Goal: Complete application form: Complete application form

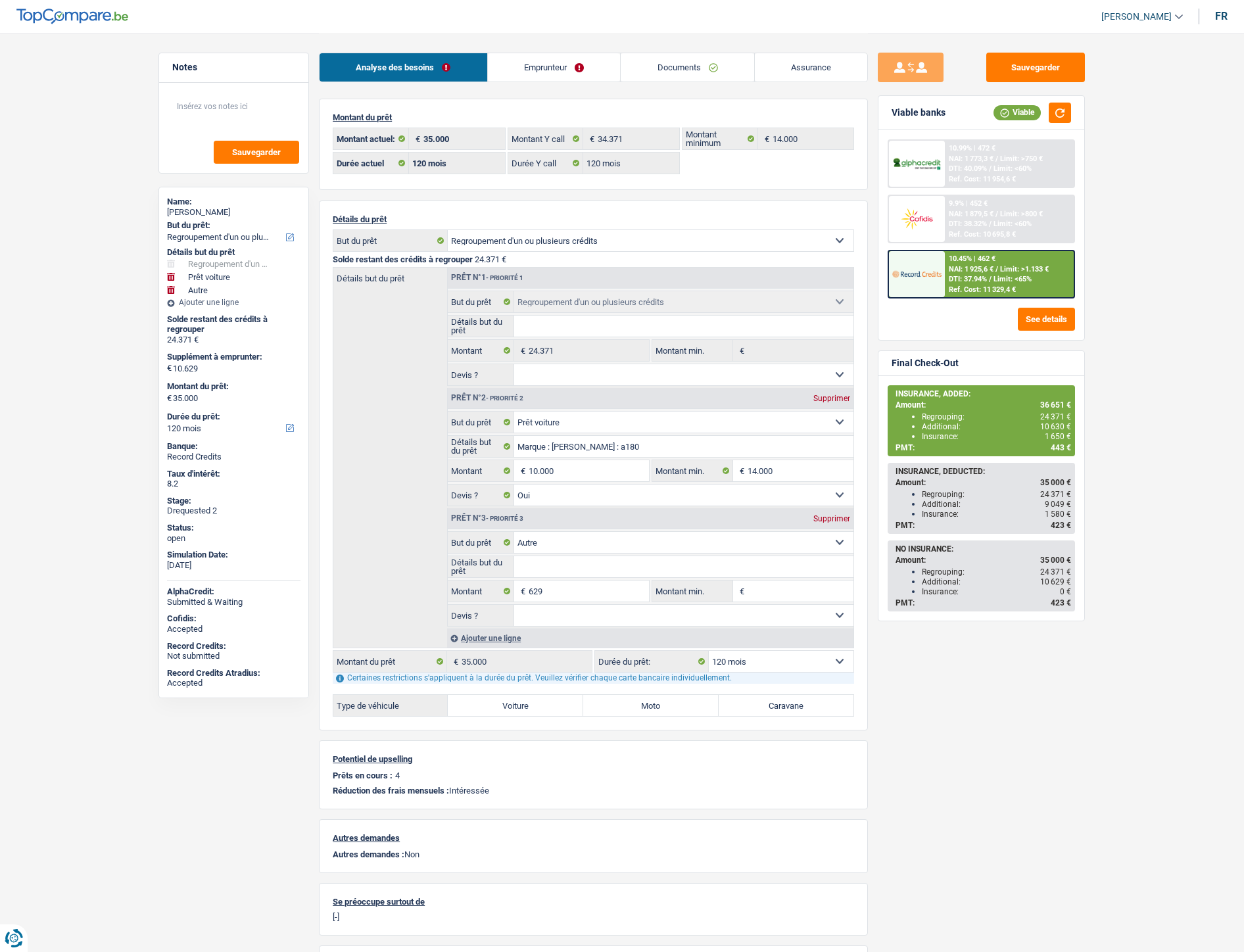
select select "refinancing"
select select "car"
select select "other"
select select "120"
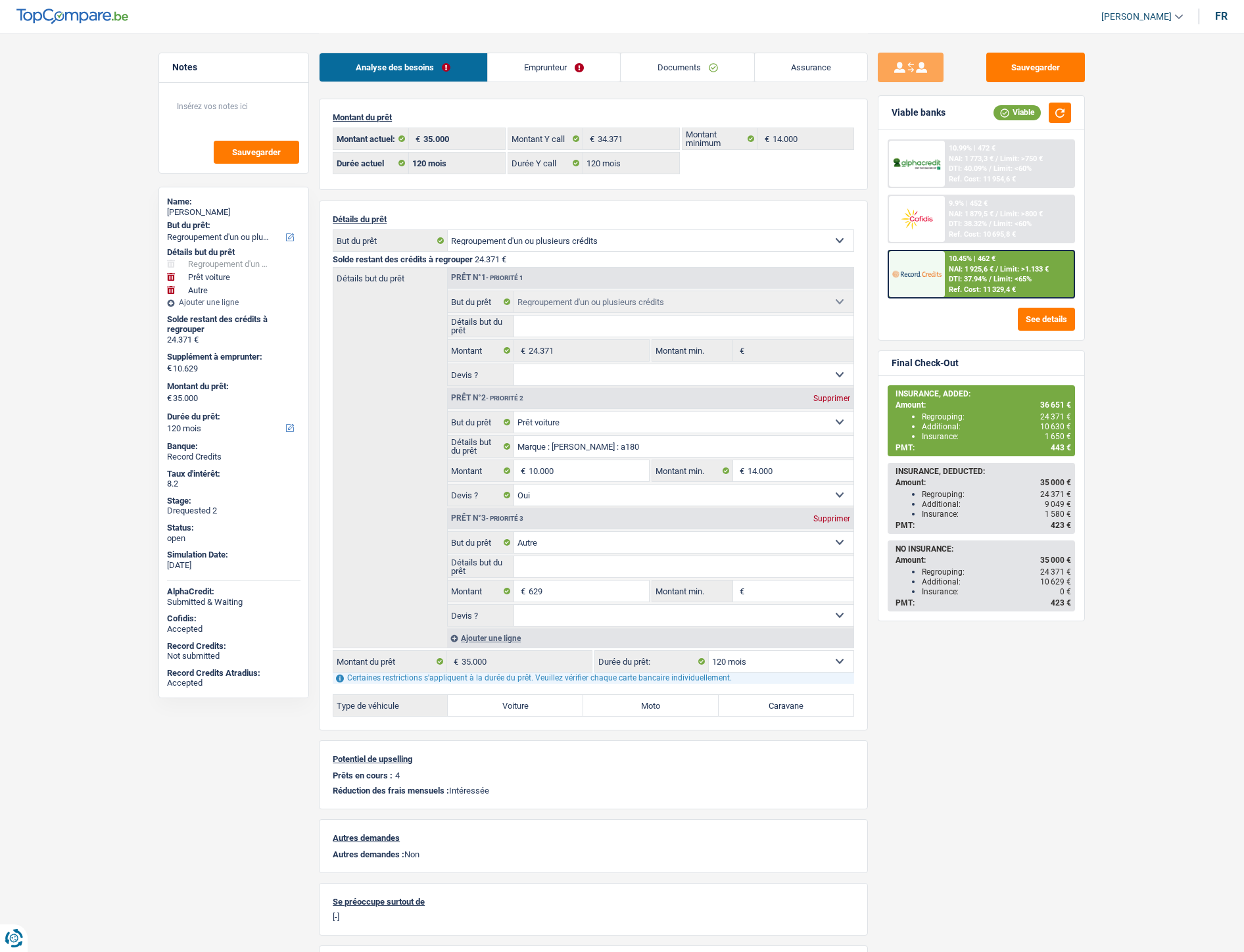
select select "120"
select select "refinancing"
select select "car"
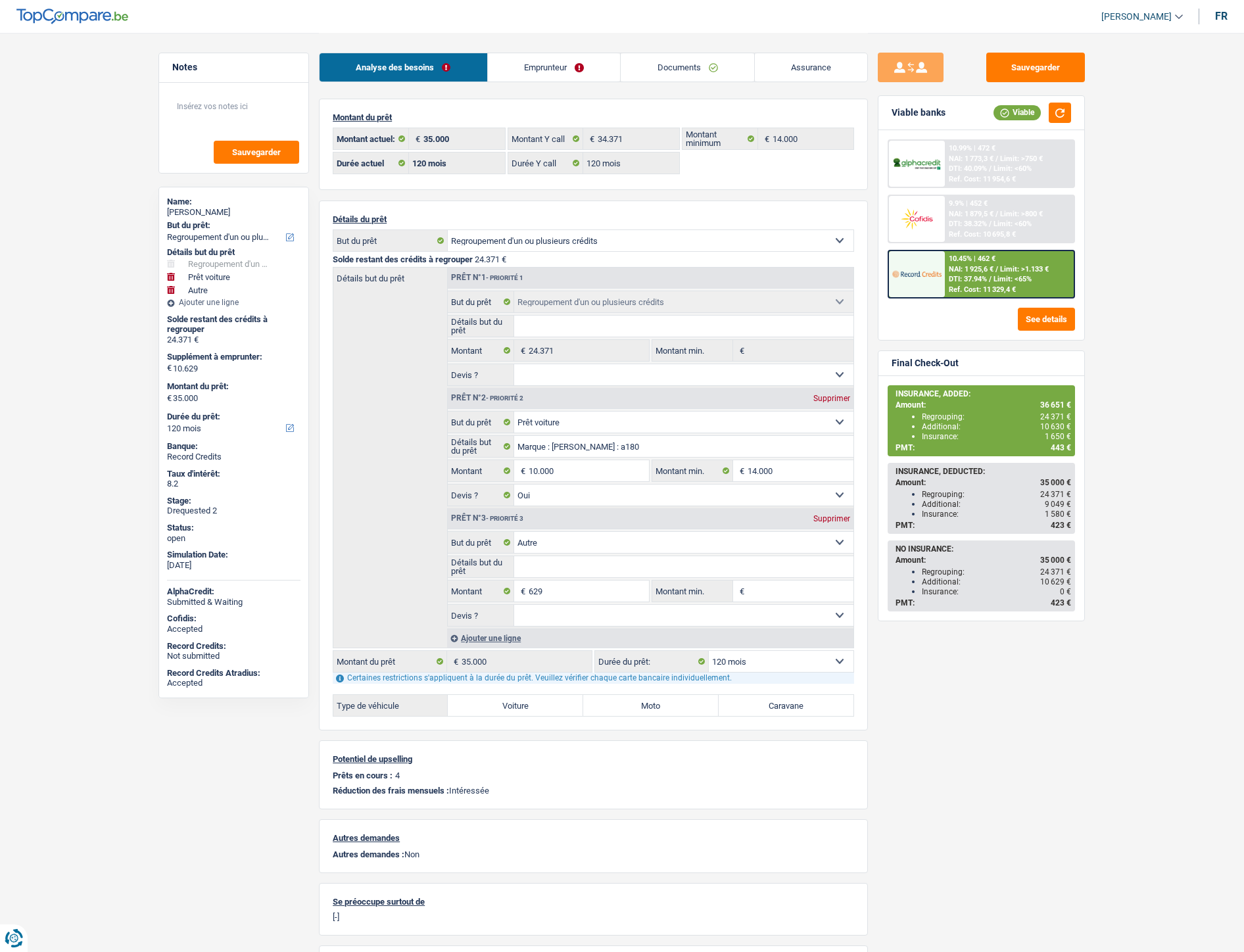
select select "yes"
select select "other"
select select "120"
select select "ownerWithMortgage"
select select "BE"
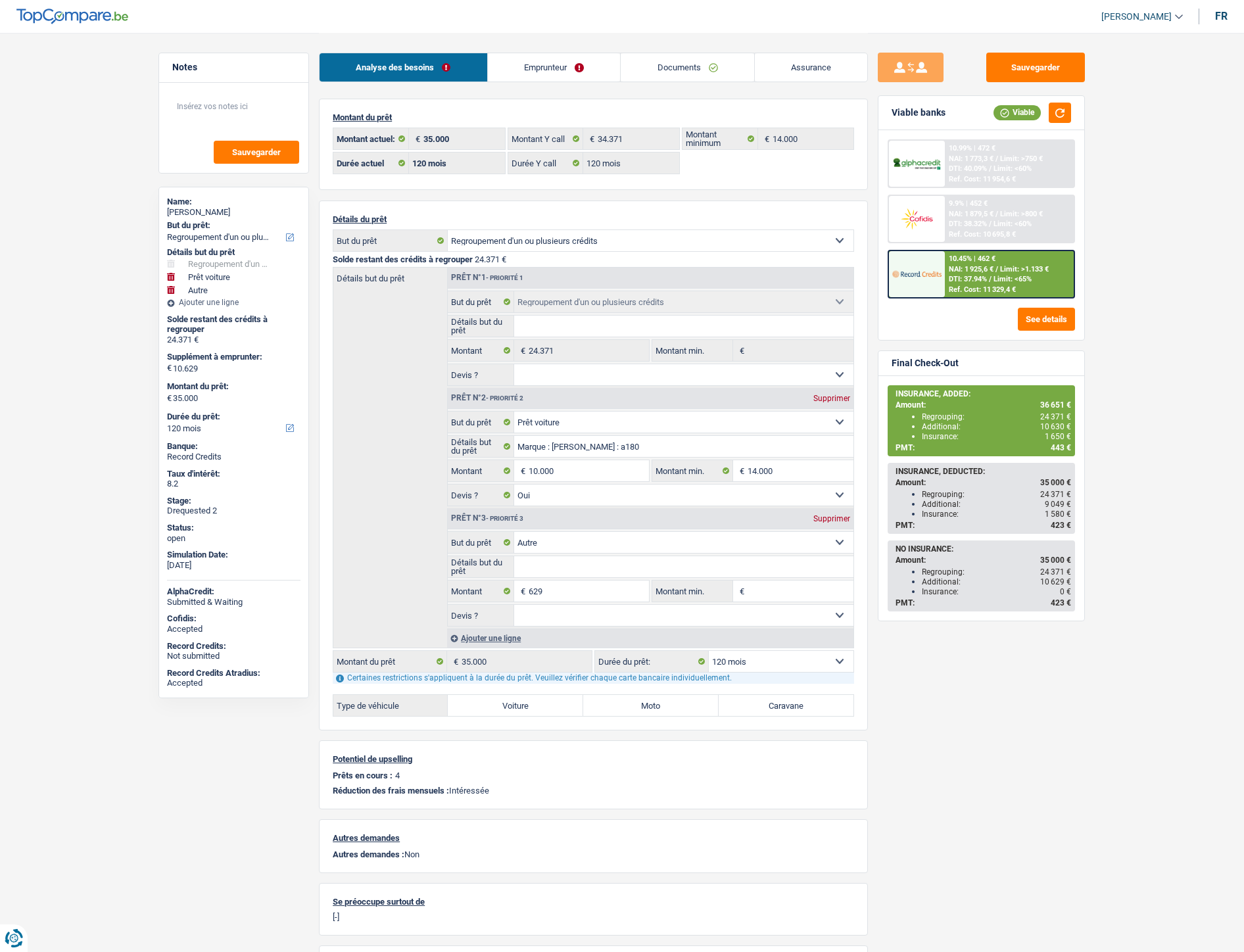
select select "cardOrCredit"
select select "personalLoan"
select select "familyEvent"
select select "120"
select select "mortgage"
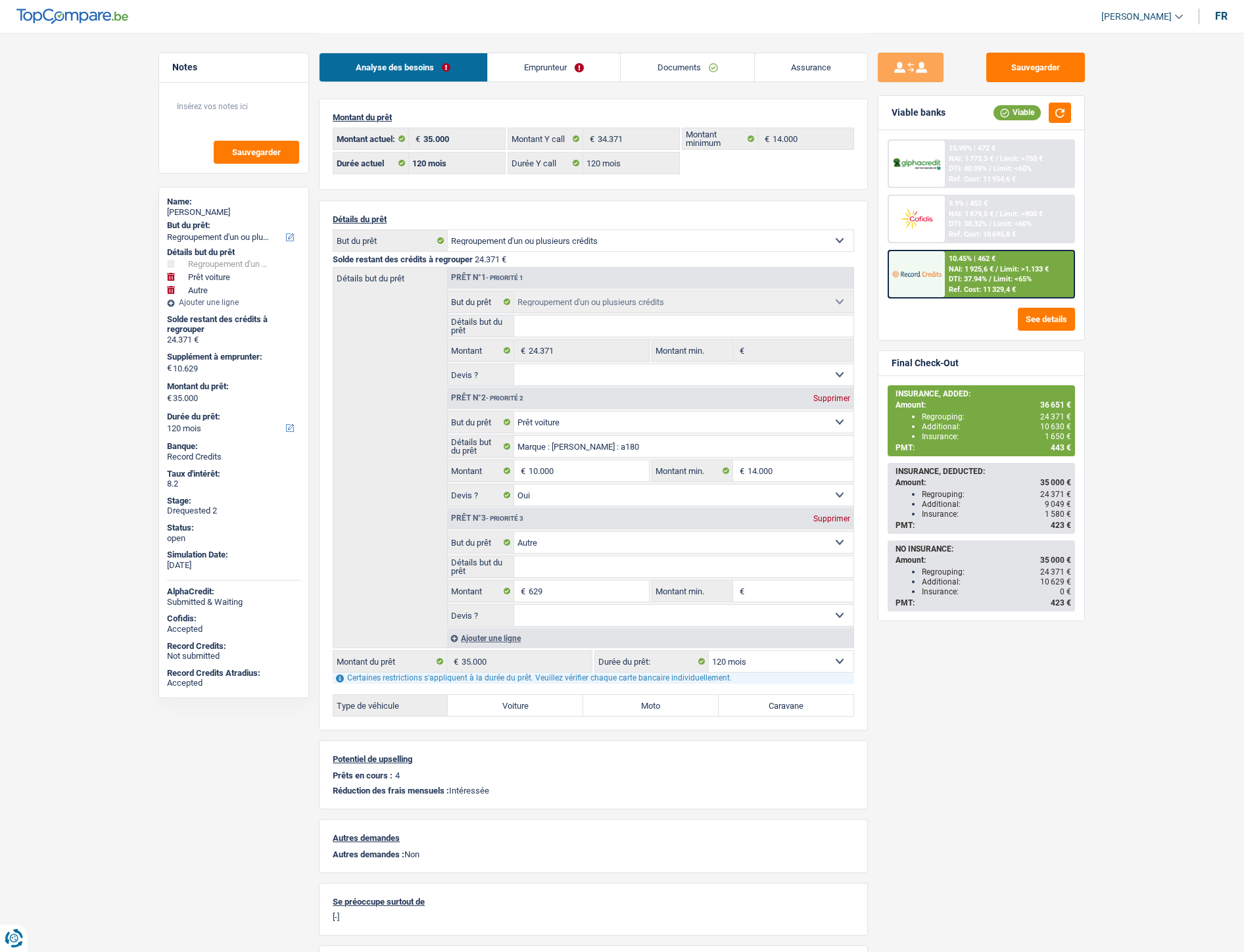
select select "360"
select select "cardOrCredit"
click at [532, 66] on link "Emprunteur" at bounding box center [554, 67] width 133 height 28
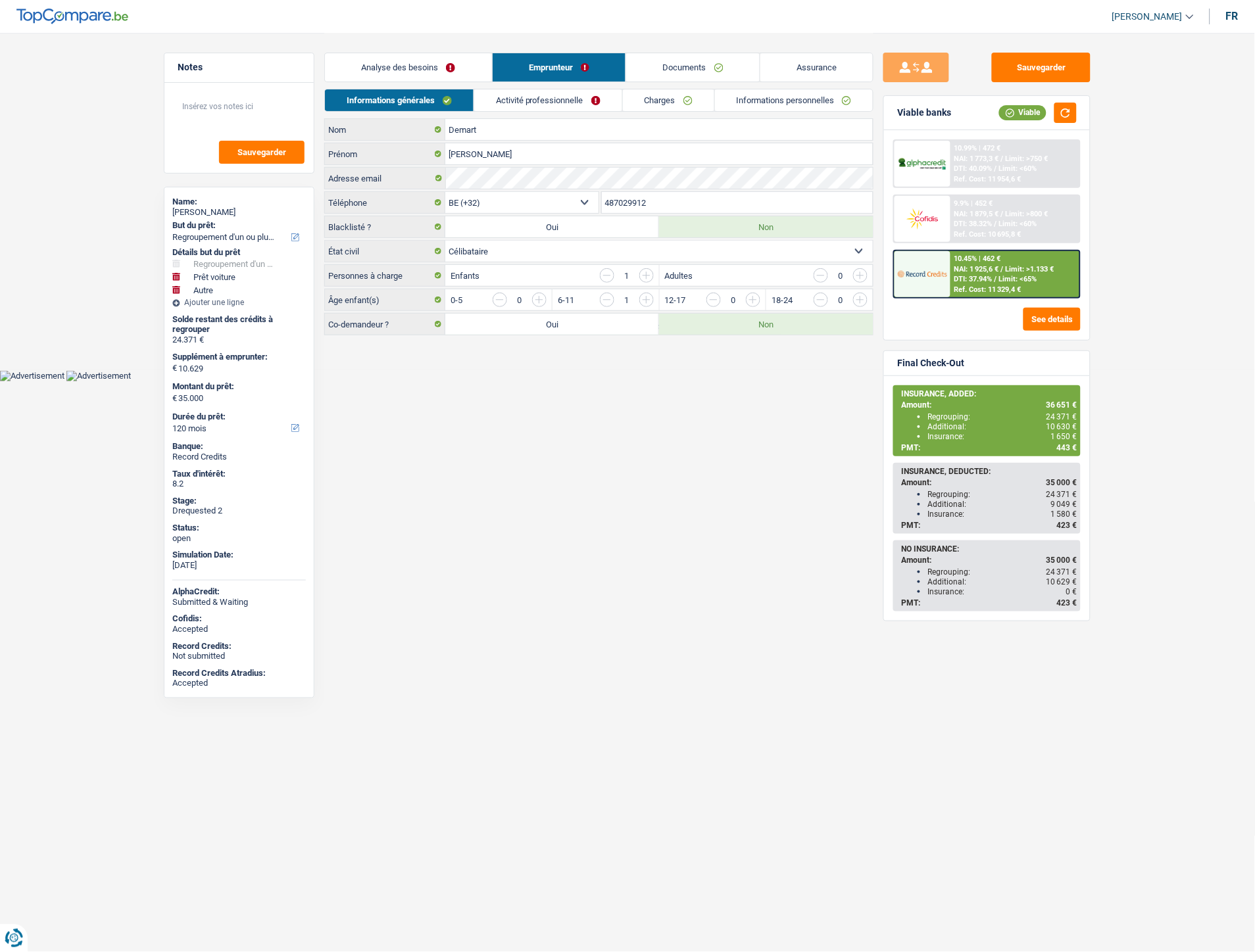
click at [528, 108] on link "Activité professionnelle" at bounding box center [548, 101] width 148 height 22
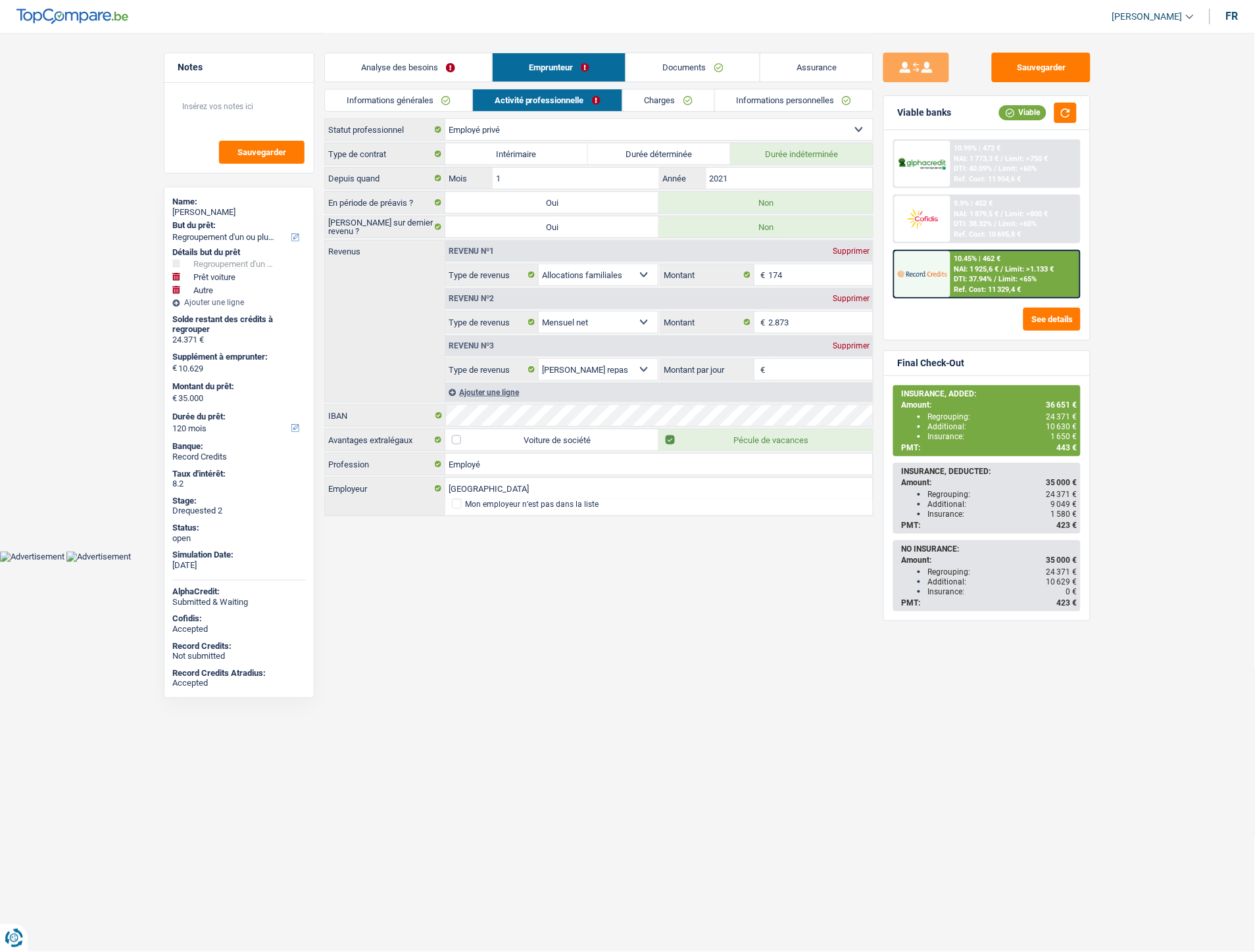
click at [672, 101] on link "Charges" at bounding box center [669, 101] width 92 height 22
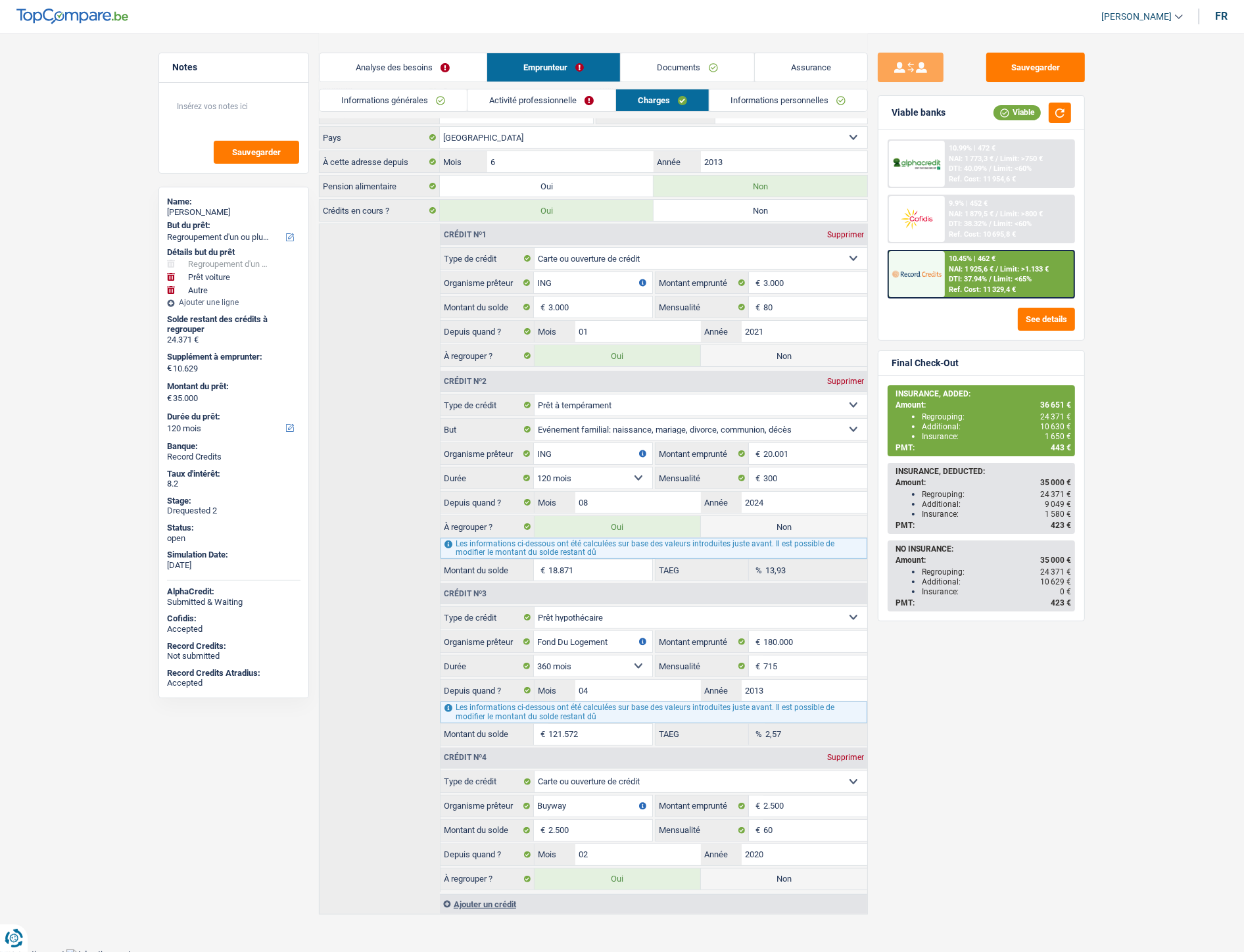
scroll to position [101, 0]
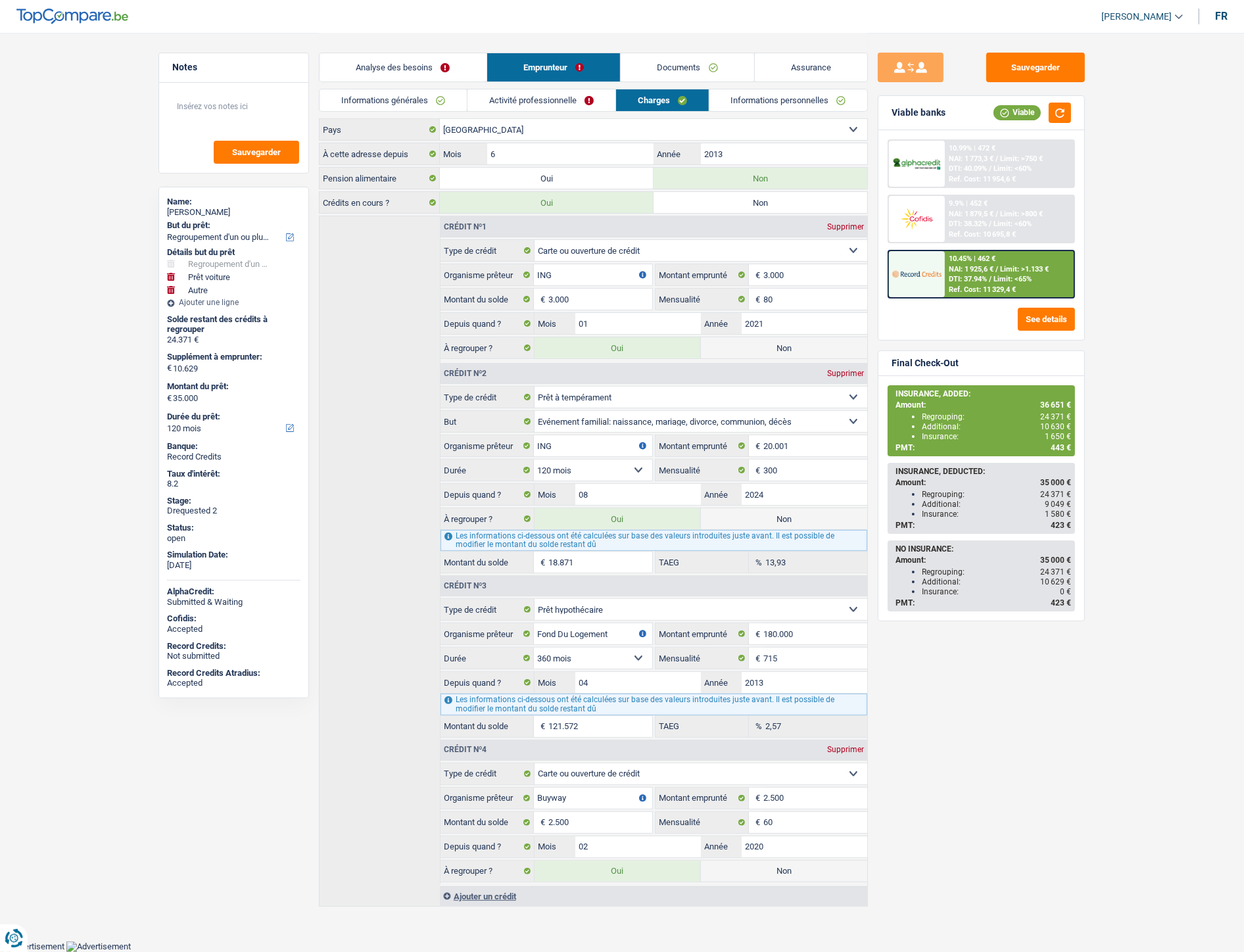
click at [689, 62] on link "Documents" at bounding box center [688, 67] width 134 height 28
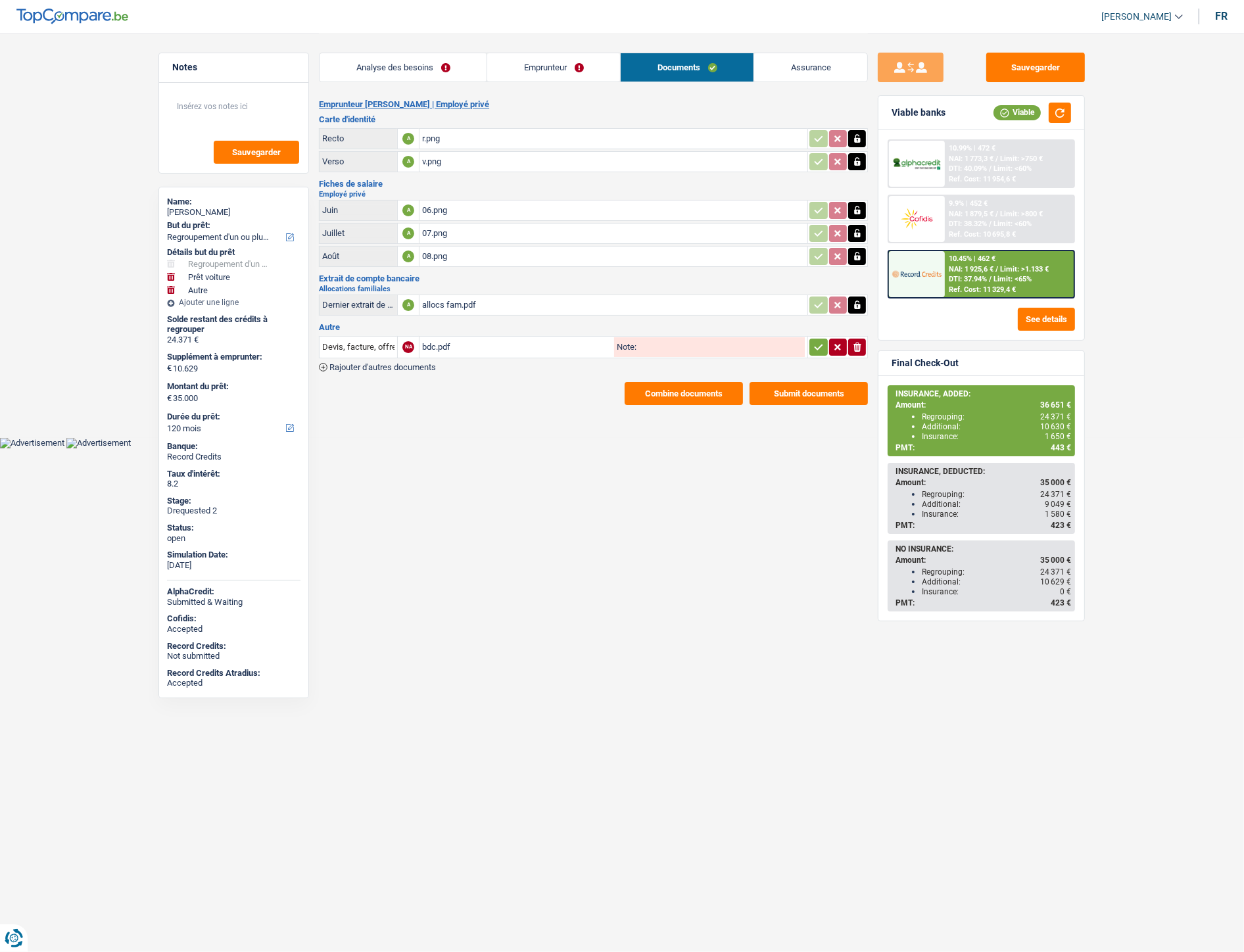
scroll to position [0, 0]
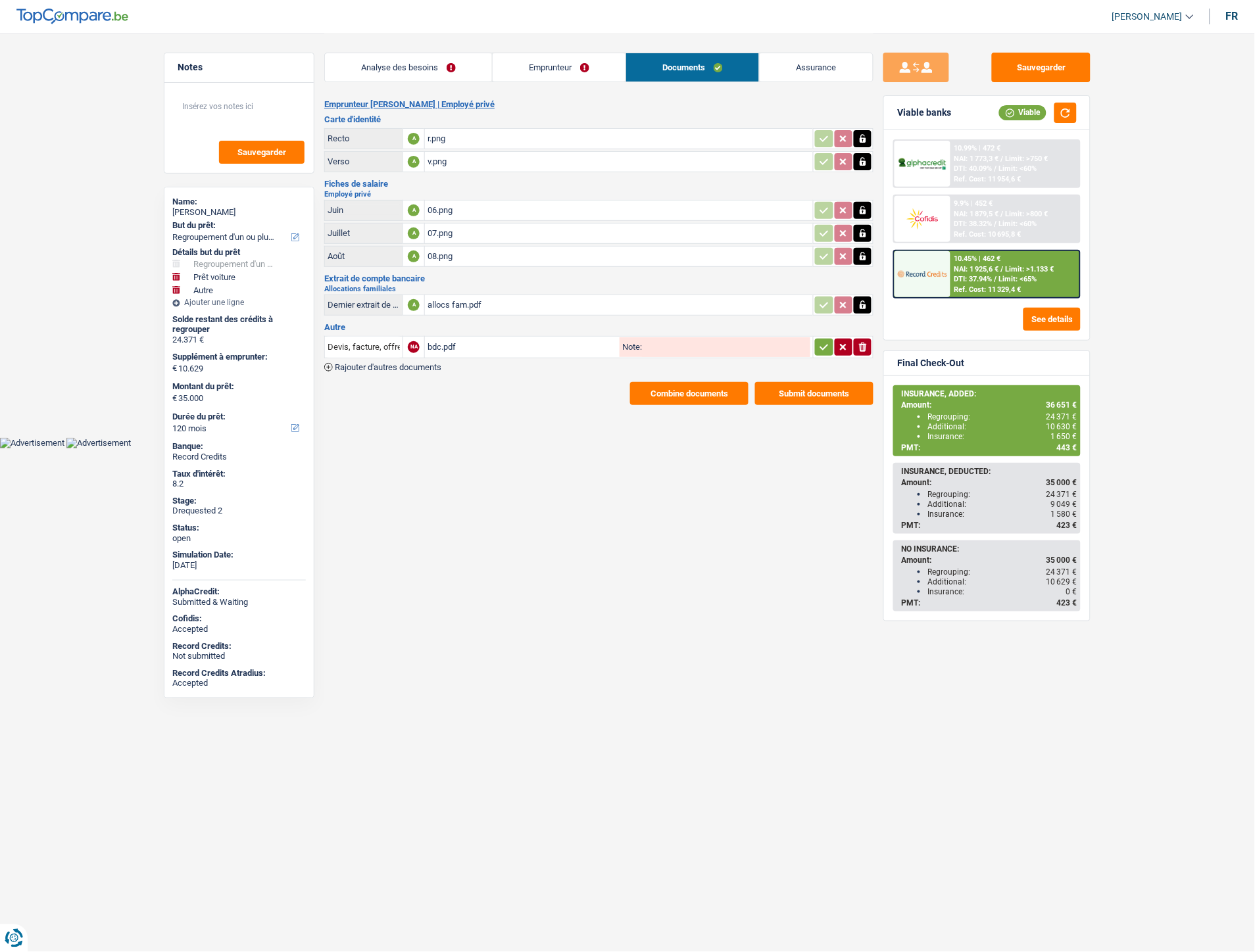
click at [446, 342] on div "bdc.pdf" at bounding box center [522, 347] width 189 height 20
click at [391, 365] on span "Rajouter d'autres documents" at bounding box center [388, 367] width 107 height 9
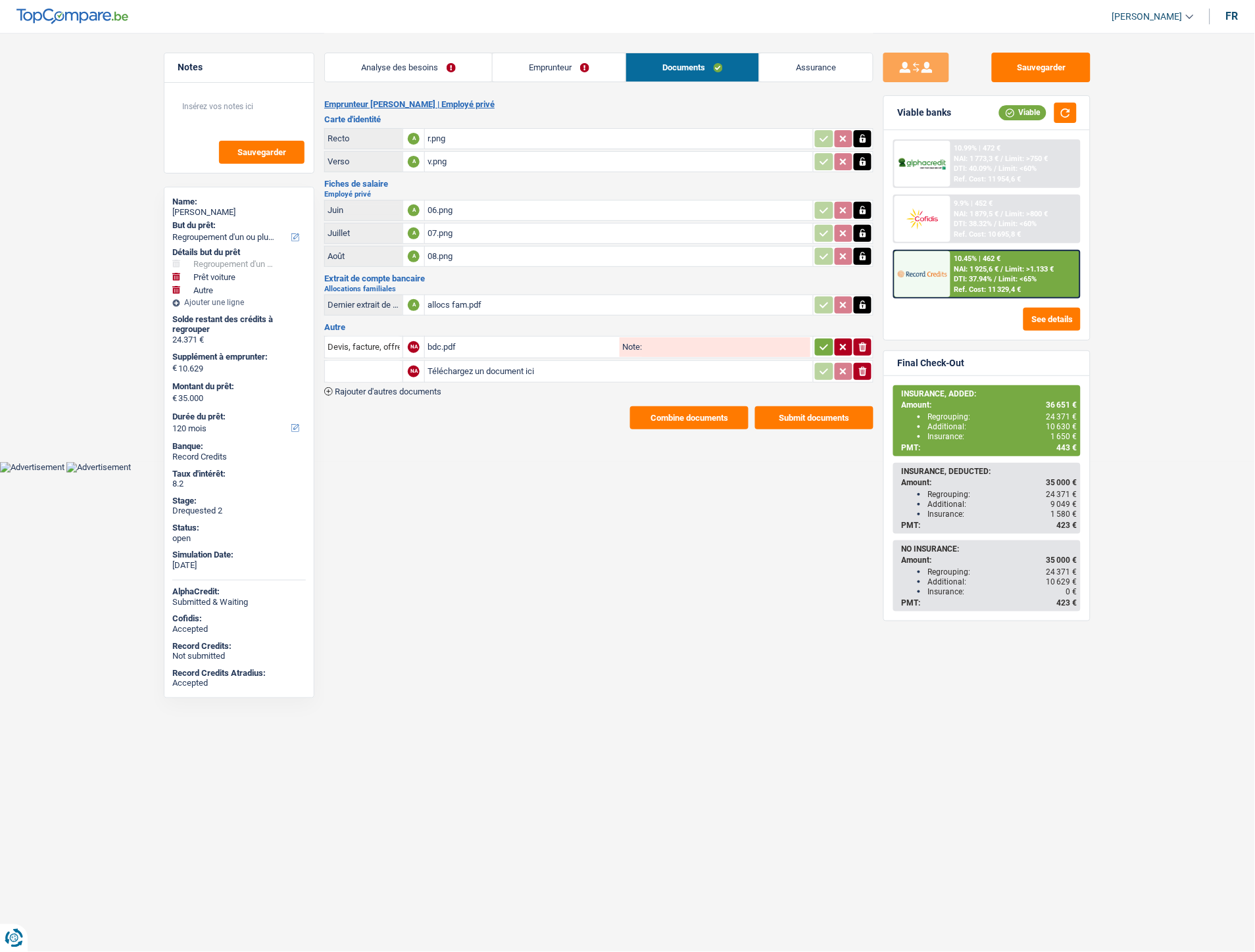
click at [448, 363] on input "Téléchargez un document ici" at bounding box center [619, 372] width 383 height 20
type input "C:\fakepath\Relevé BuyWay.pdf"
click at [366, 363] on input "text" at bounding box center [364, 371] width 73 height 21
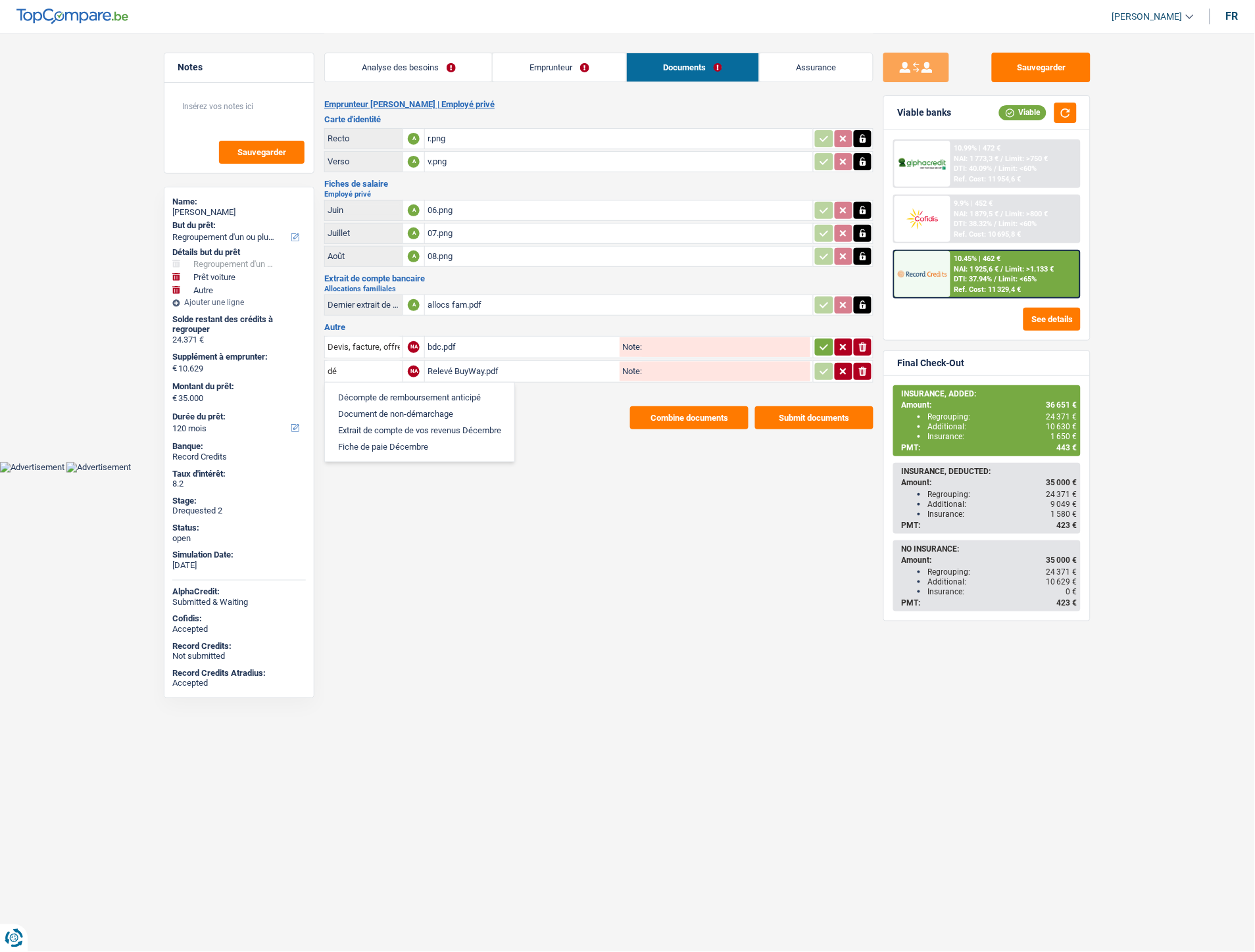
click at [370, 390] on li "Décompte de remboursement anticipé" at bounding box center [420, 398] width 176 height 16
type input "Décompte de remboursement anticipé"
click at [1016, 64] on button "Sauvegarder" at bounding box center [1041, 68] width 99 height 30
click at [442, 204] on div "06.png" at bounding box center [619, 210] width 383 height 20
click at [445, 230] on div "07.png" at bounding box center [619, 233] width 383 height 20
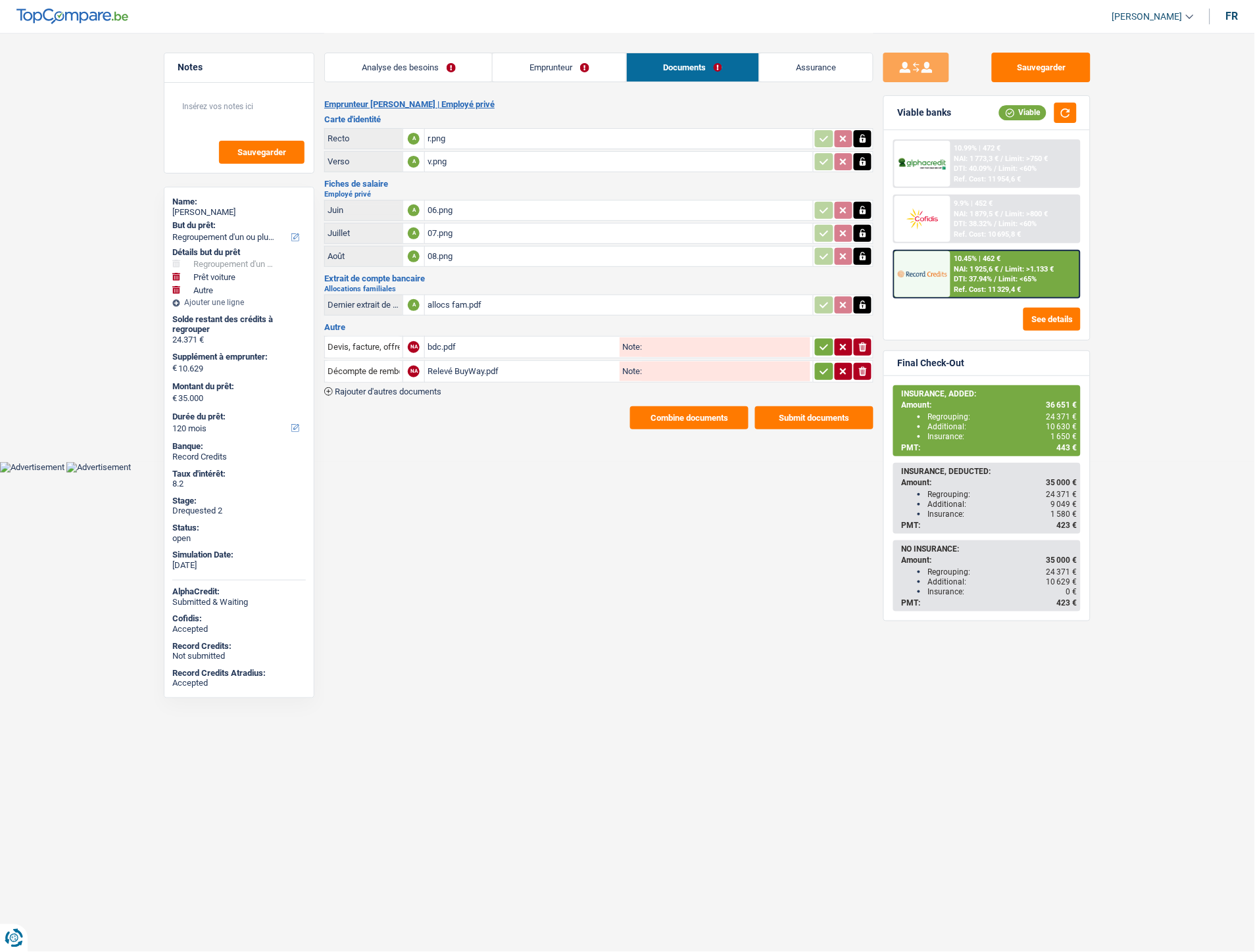
click at [442, 253] on div "08.png" at bounding box center [619, 256] width 383 height 20
click at [461, 298] on div "allocs fam.pdf" at bounding box center [619, 305] width 383 height 20
click at [795, 73] on link "Assurance" at bounding box center [815, 67] width 113 height 28
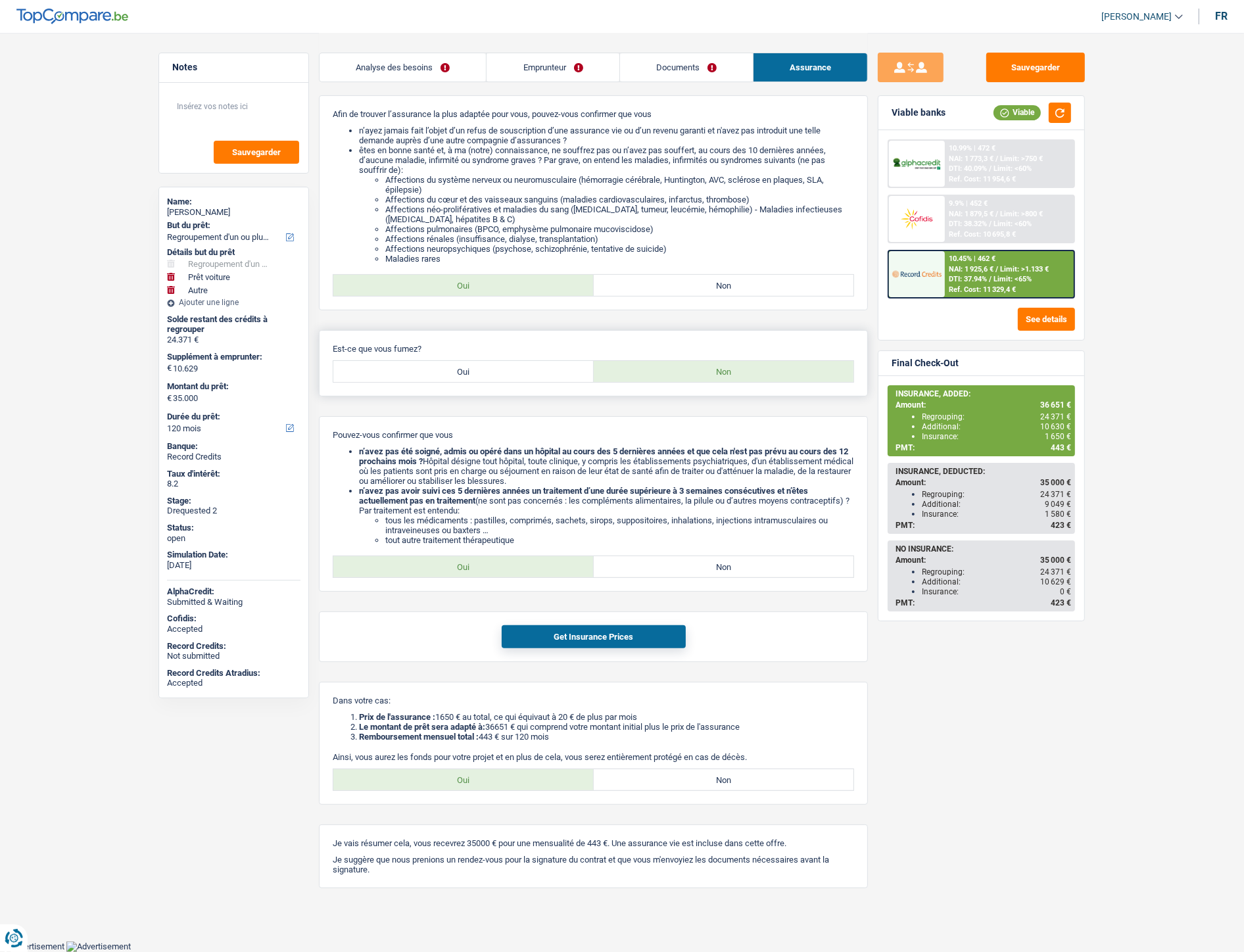
scroll to position [177, 0]
click at [689, 66] on link "Documents" at bounding box center [686, 67] width 133 height 28
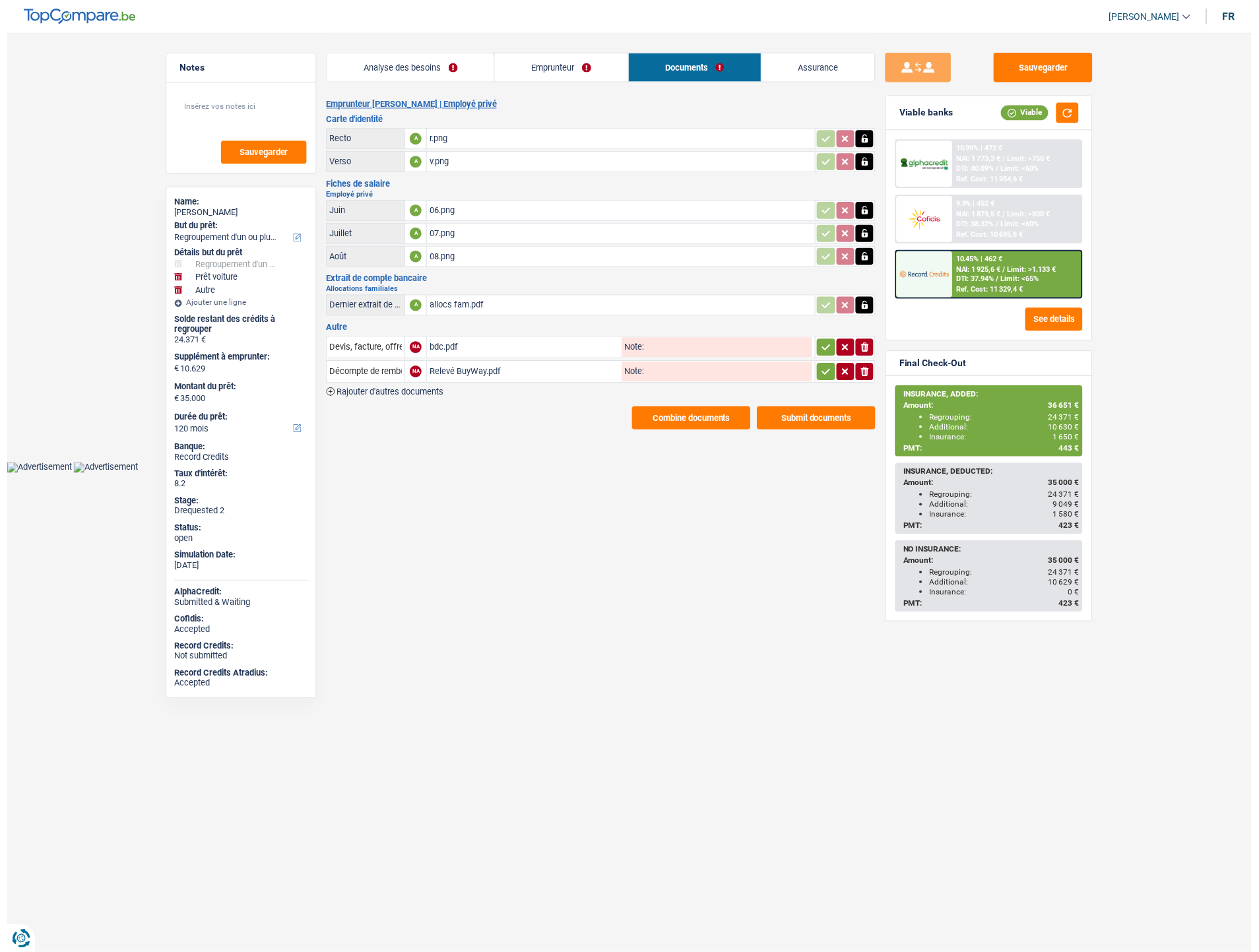
scroll to position [0, 0]
click at [666, 408] on button "Combine documents" at bounding box center [691, 419] width 119 height 23
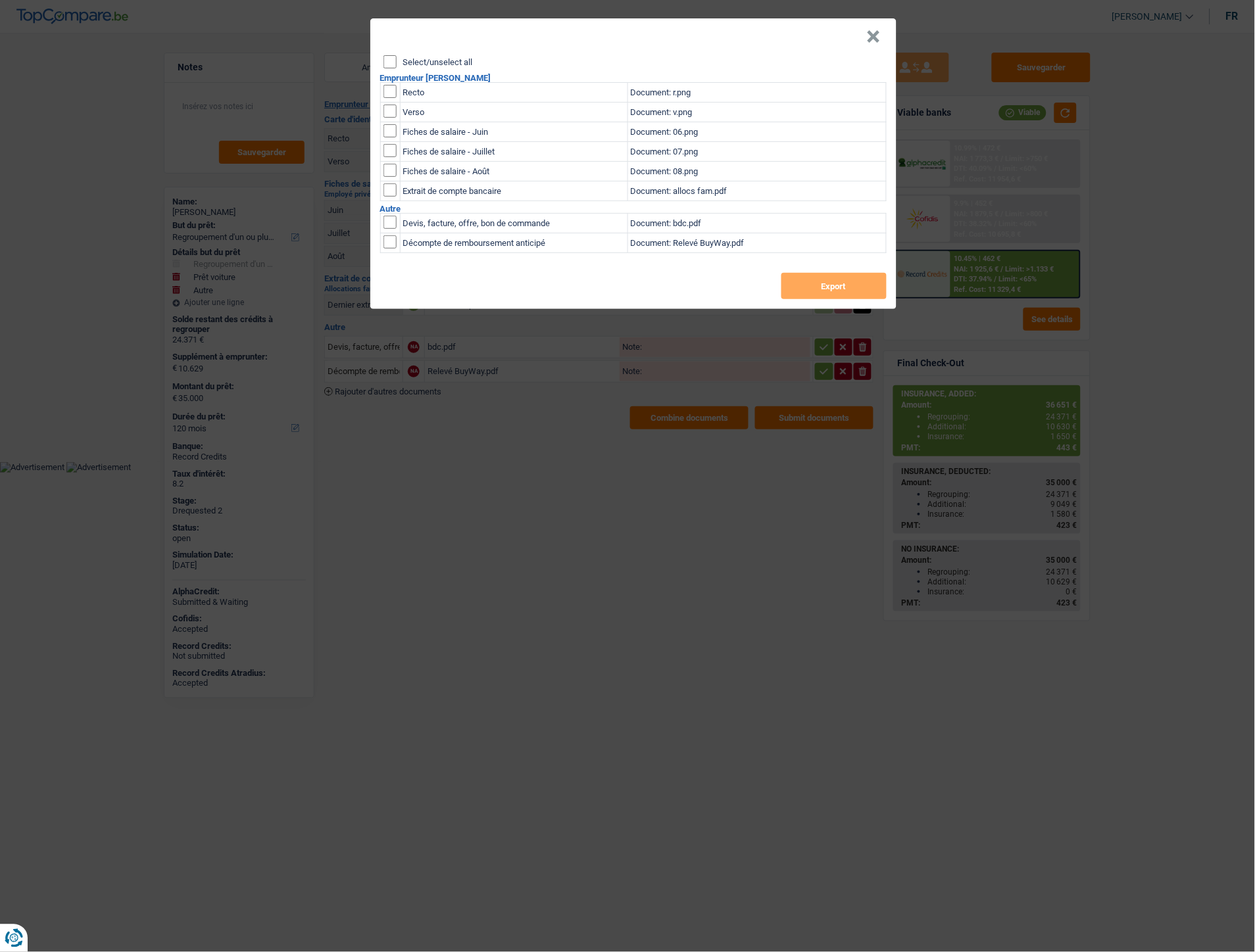
click at [392, 91] on input "checkbox" at bounding box center [390, 91] width 13 height 13
checkbox input "true"
click at [391, 113] on input "checkbox" at bounding box center [390, 111] width 13 height 13
checkbox input "true"
click at [819, 293] on button "Export" at bounding box center [834, 286] width 106 height 26
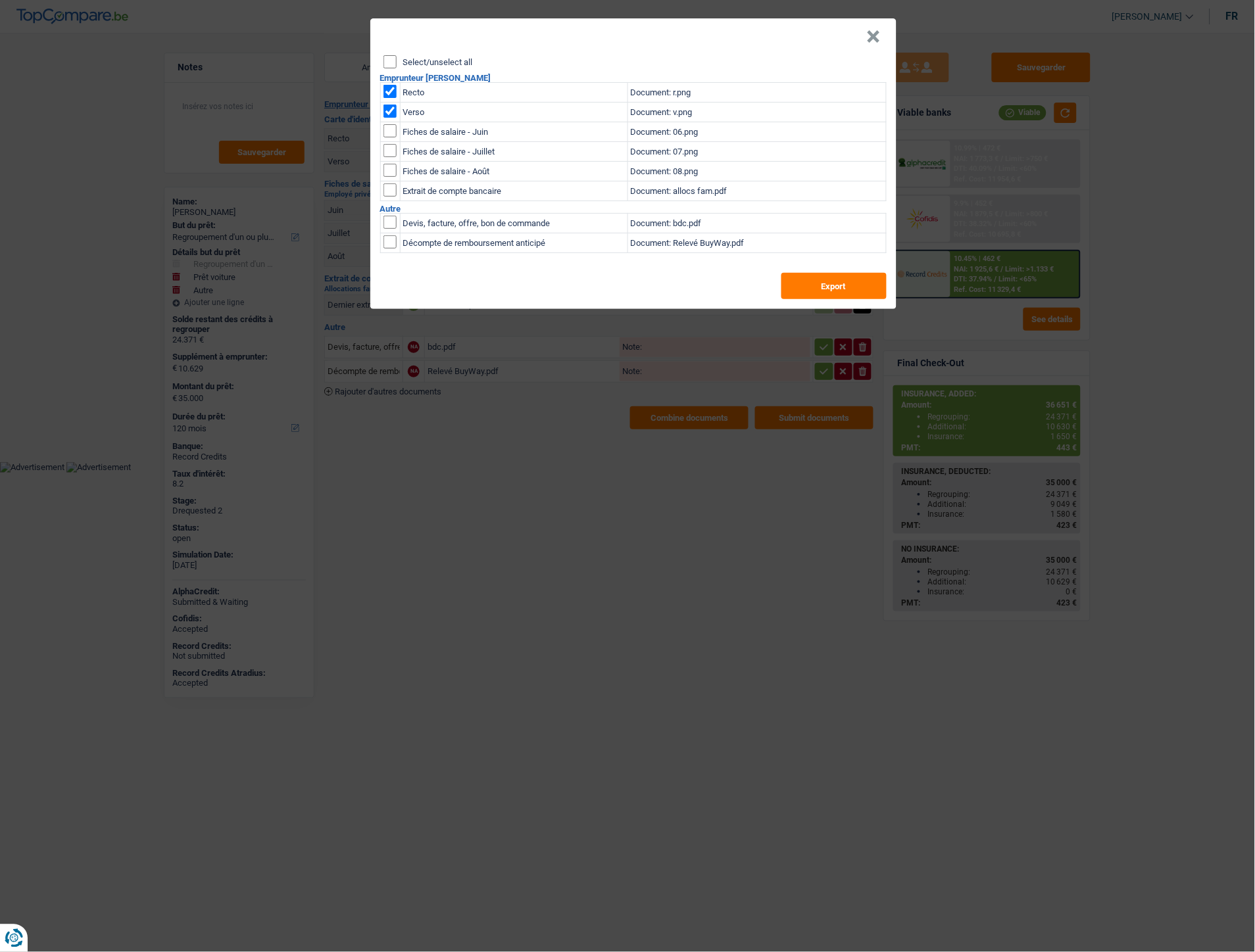
drag, startPoint x: 873, startPoint y: 35, endPoint x: 863, endPoint y: 20, distance: 18.0
click at [873, 35] on button "×" at bounding box center [874, 36] width 14 height 13
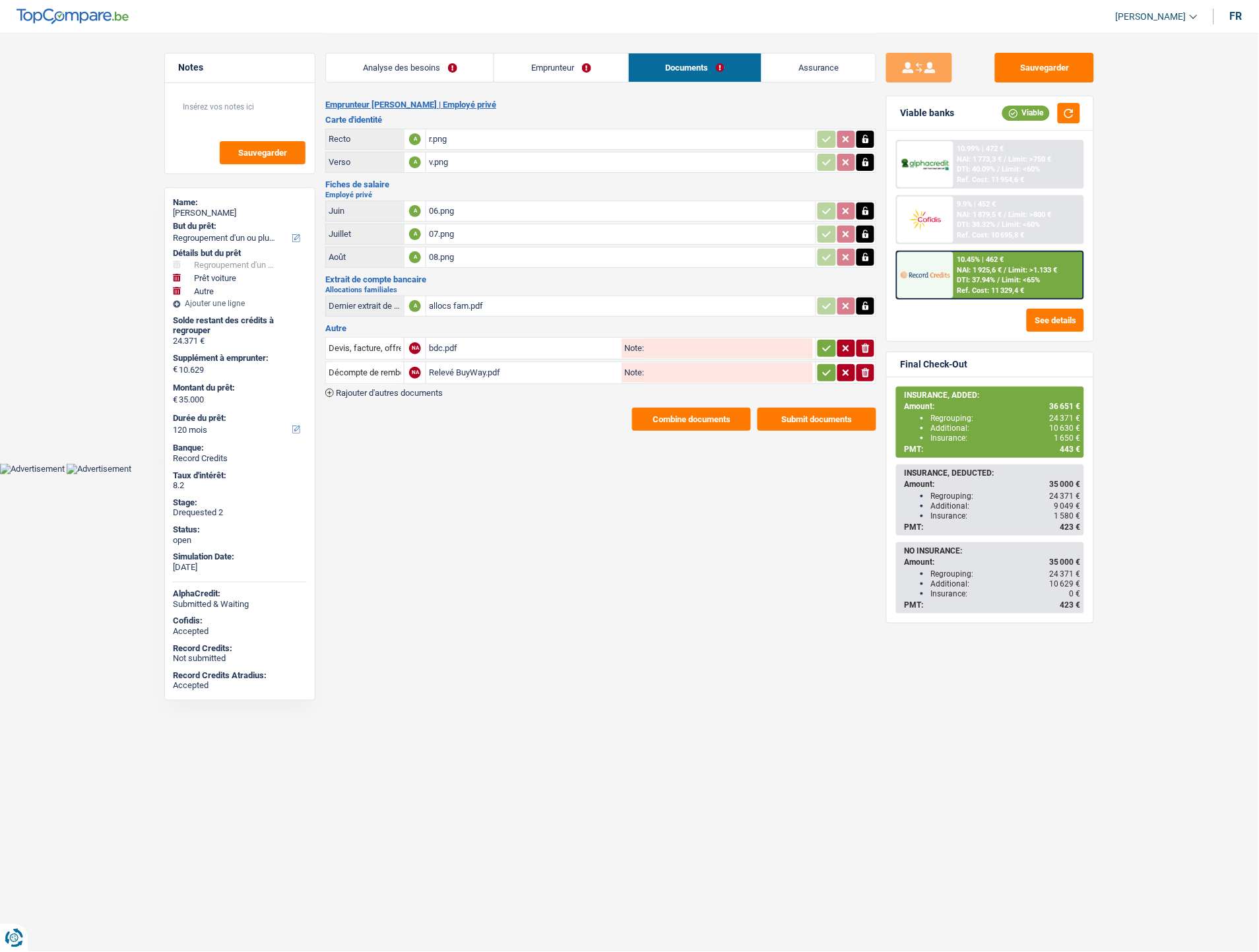
click at [550, 69] on link "Emprunteur" at bounding box center [560, 67] width 133 height 28
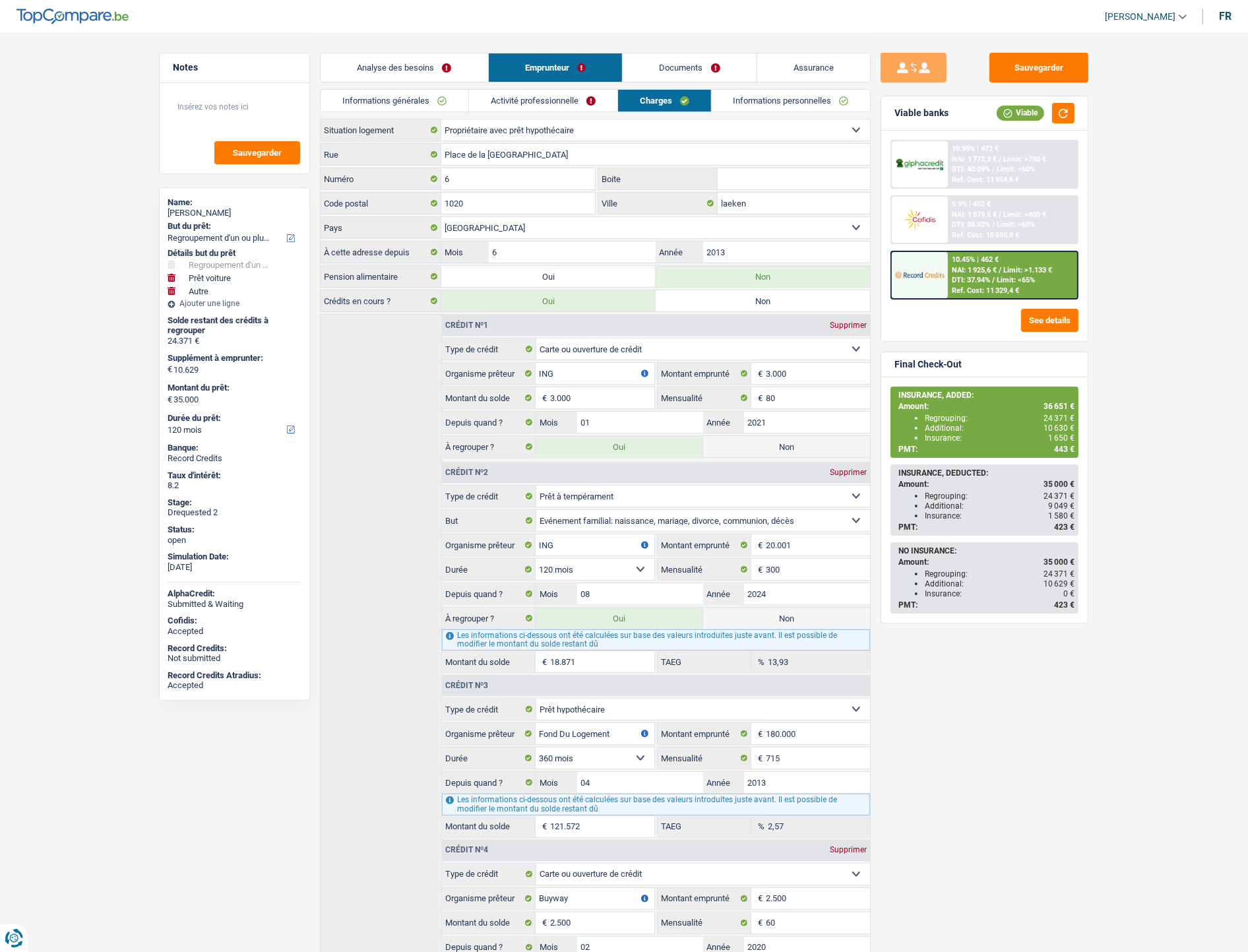
click at [528, 92] on link "Activité professionnelle" at bounding box center [543, 101] width 148 height 22
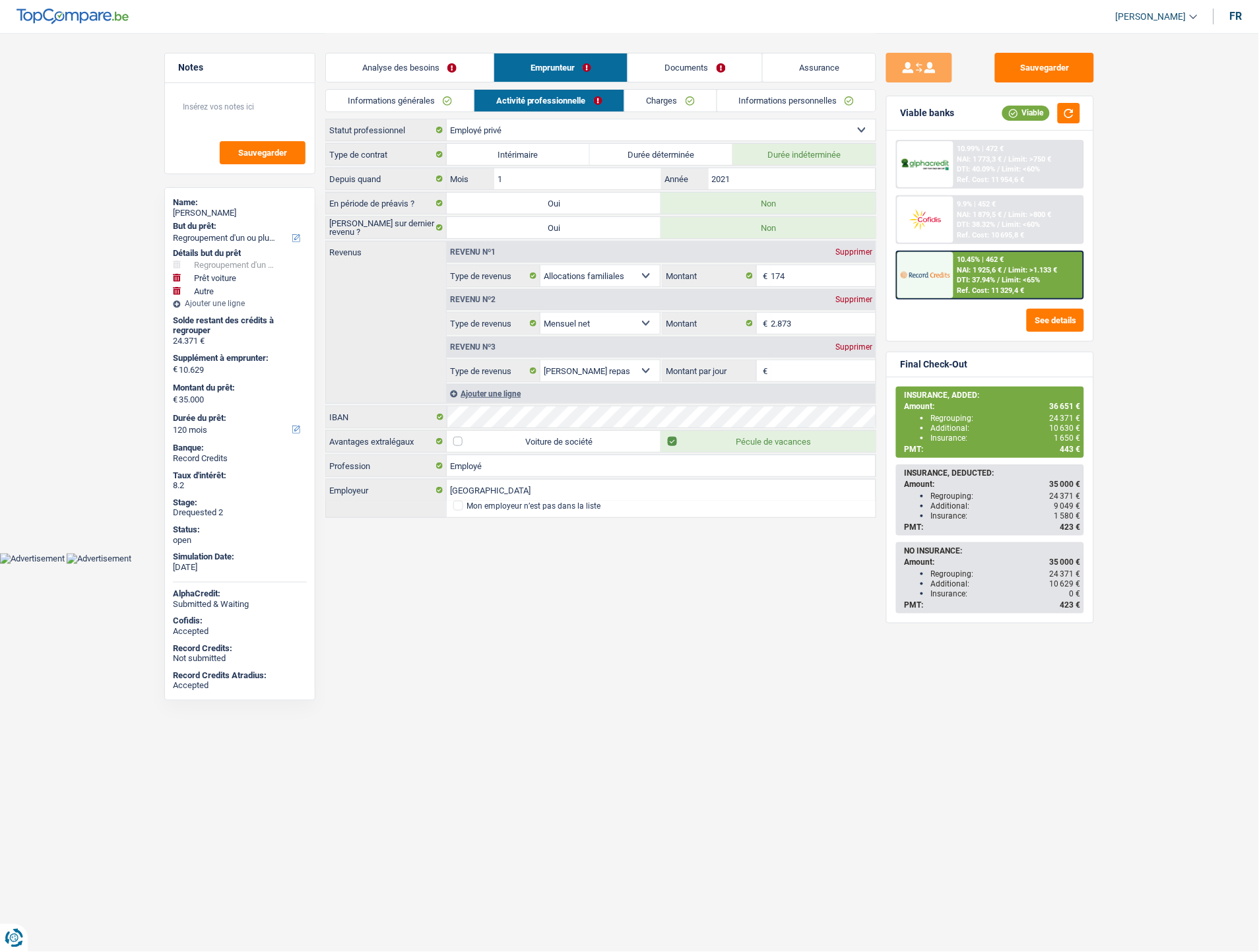
click at [407, 94] on link "Informations générales" at bounding box center [400, 101] width 148 height 22
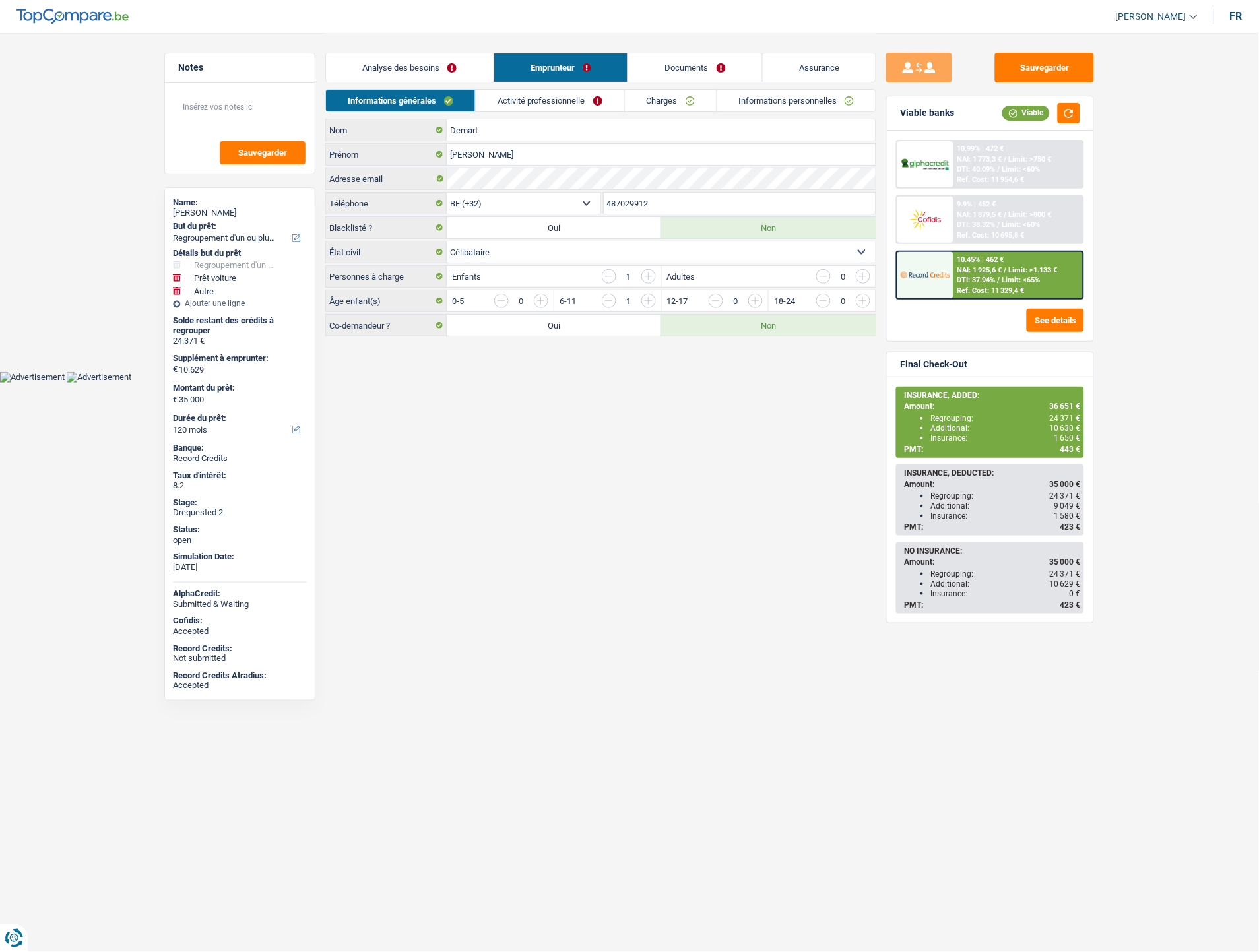
drag, startPoint x: 661, startPoint y: 203, endPoint x: 610, endPoint y: 208, distance: 51.7
click at [589, 208] on div "BE (+32) LU (+352) Sélectionner une option Téléphone 487029912 Téléphone" at bounding box center [600, 204] width 551 height 24
click at [695, 67] on link "Documents" at bounding box center [695, 67] width 134 height 28
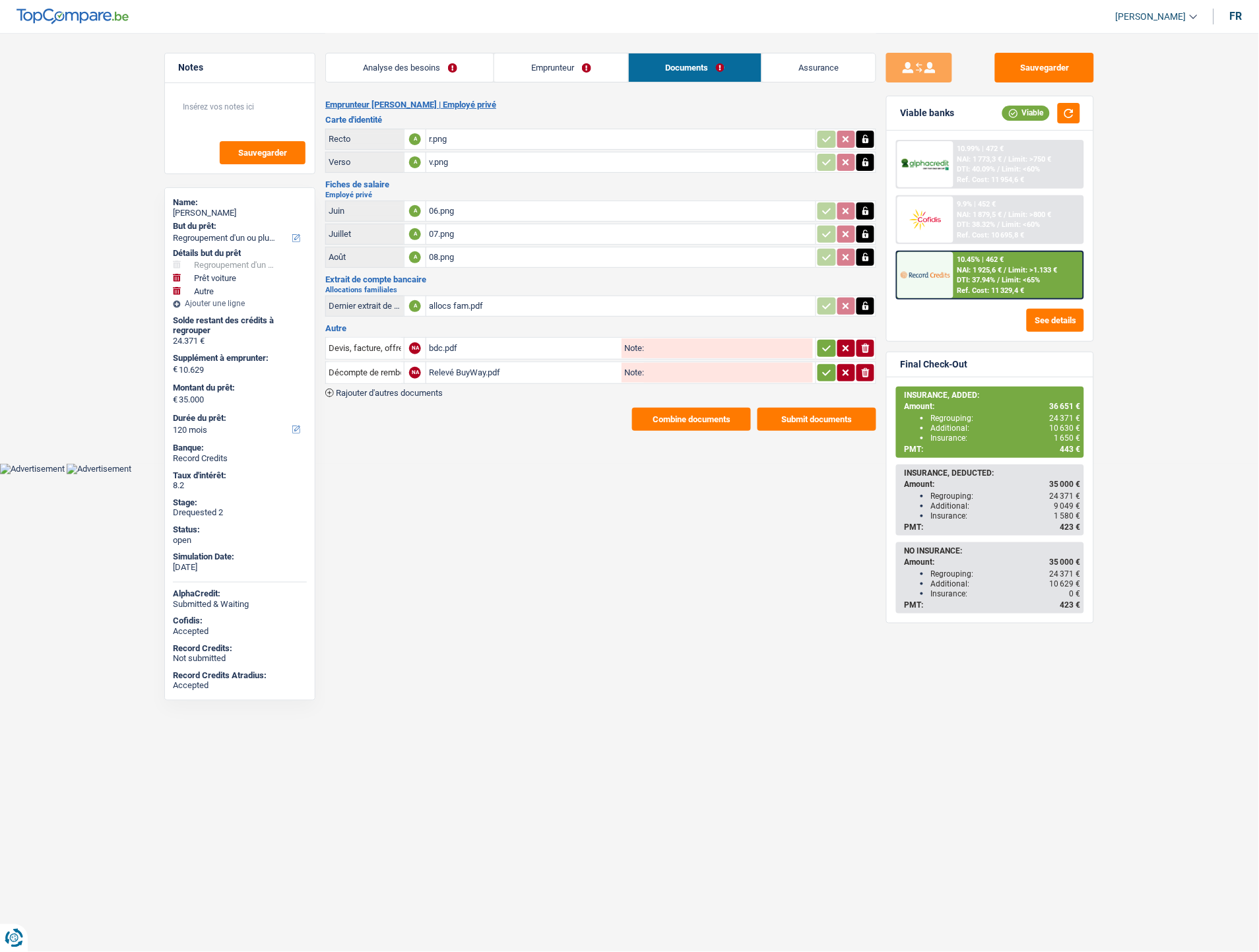
click at [445, 366] on div "Relevé BuyWay.pdf" at bounding box center [524, 373] width 190 height 20
click at [1013, 63] on button "Sauvegarder" at bounding box center [1044, 68] width 99 height 30
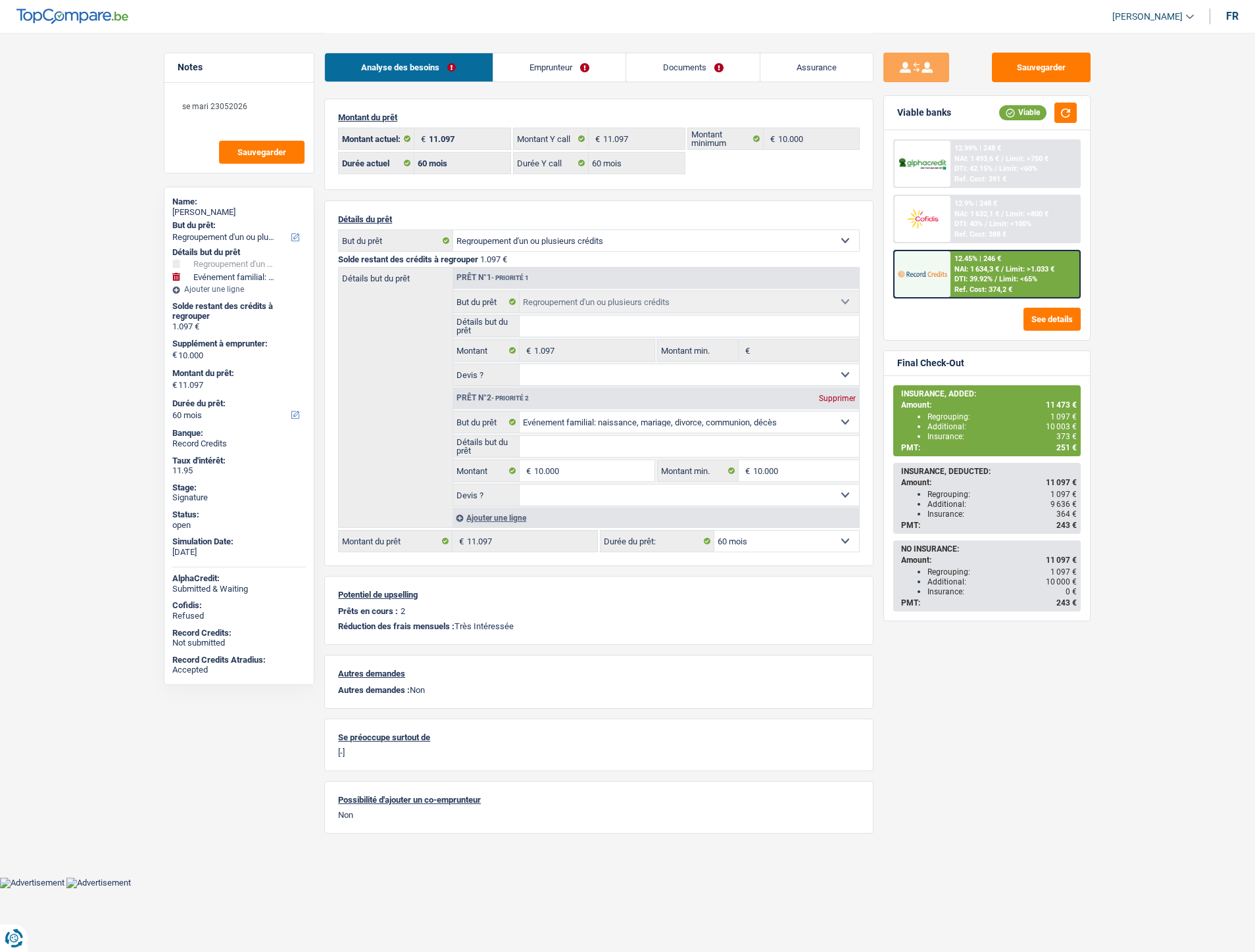
select select "refinancing"
select select "familyEvent"
select select "60"
select select "32"
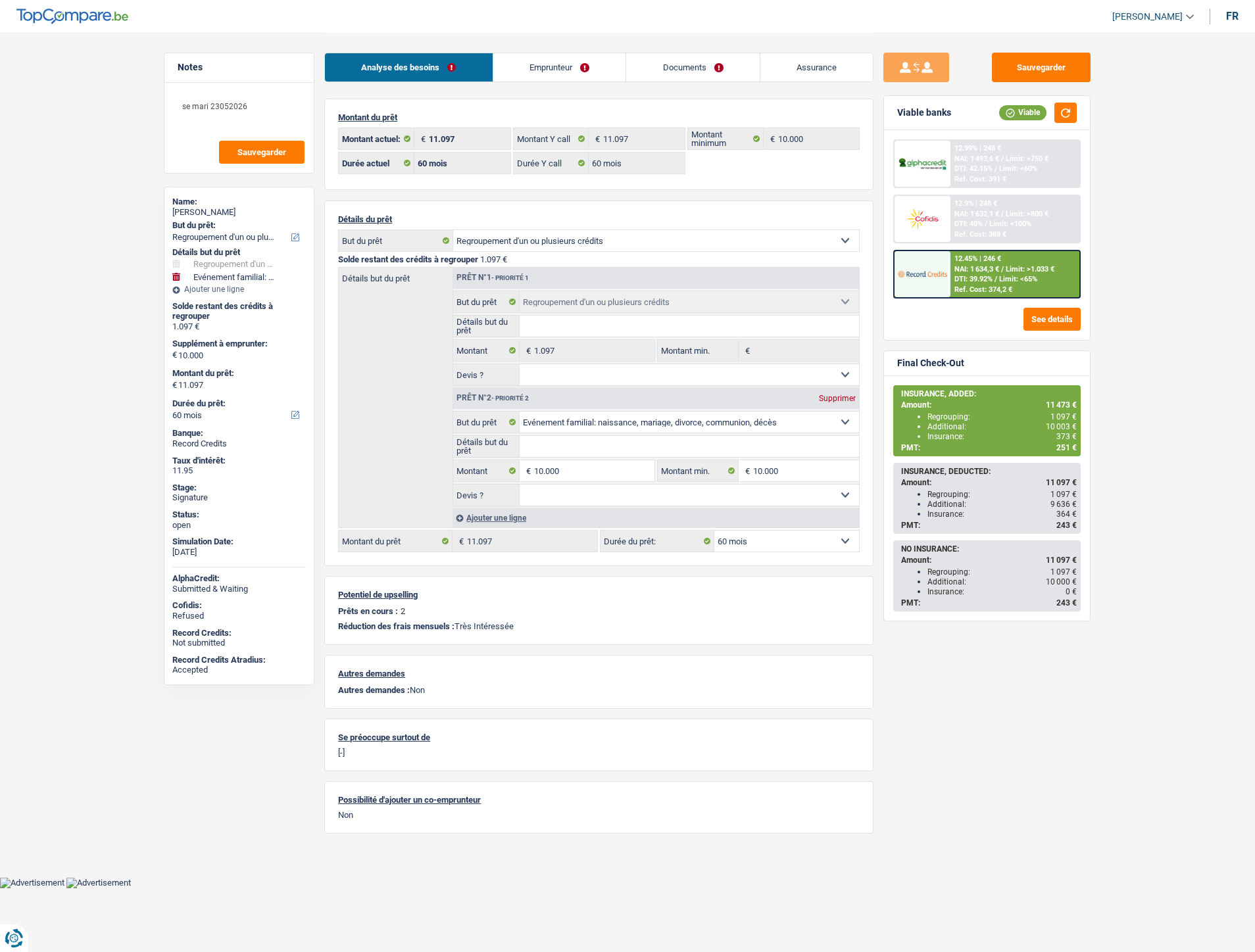
select select "divorced"
select select "rents"
select select "BE"
select select "carLoan"
select select "36"
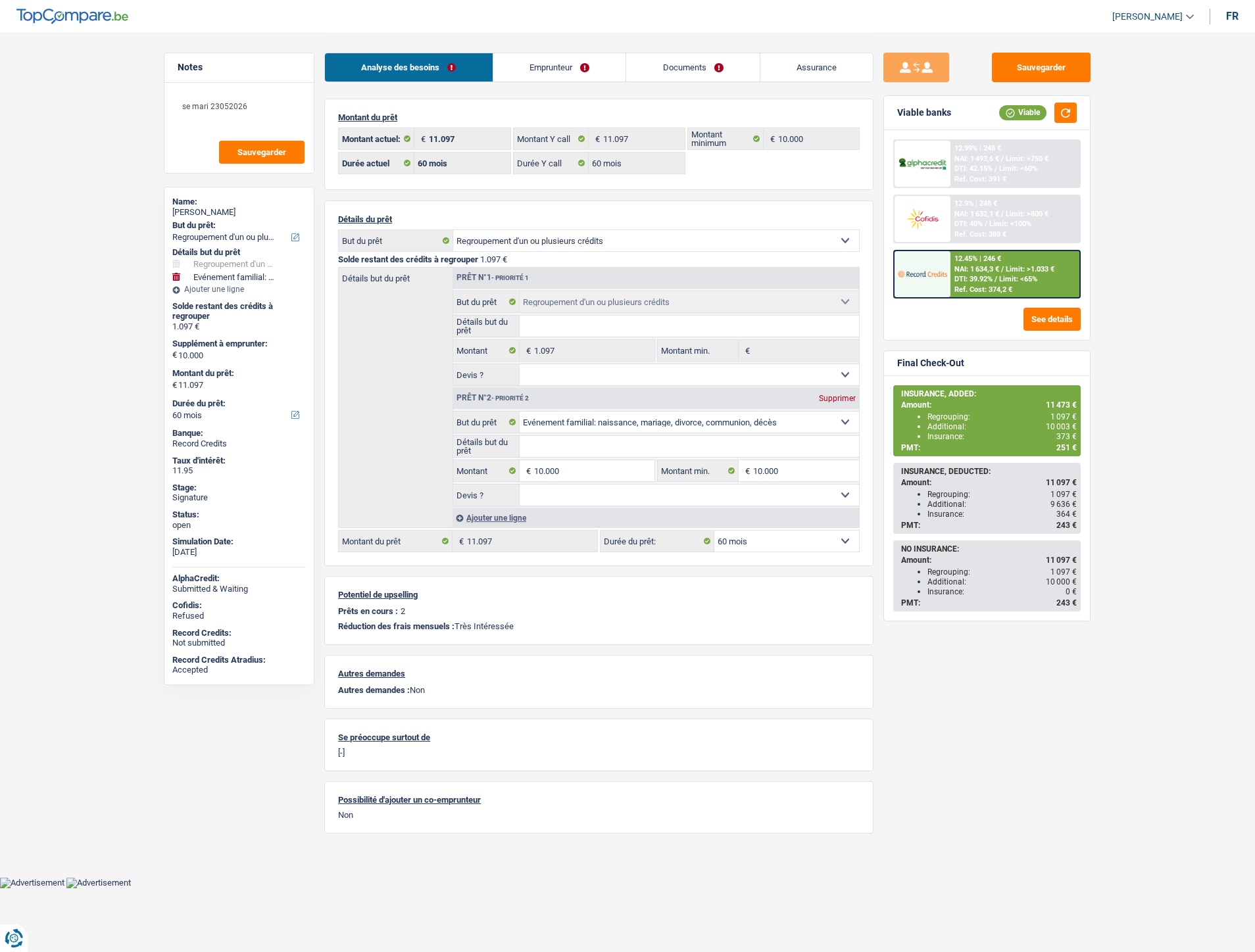
select select "personalLoan"
select select "hobbies"
select select "72"
click at [554, 71] on link "Emprunteur" at bounding box center [559, 67] width 133 height 28
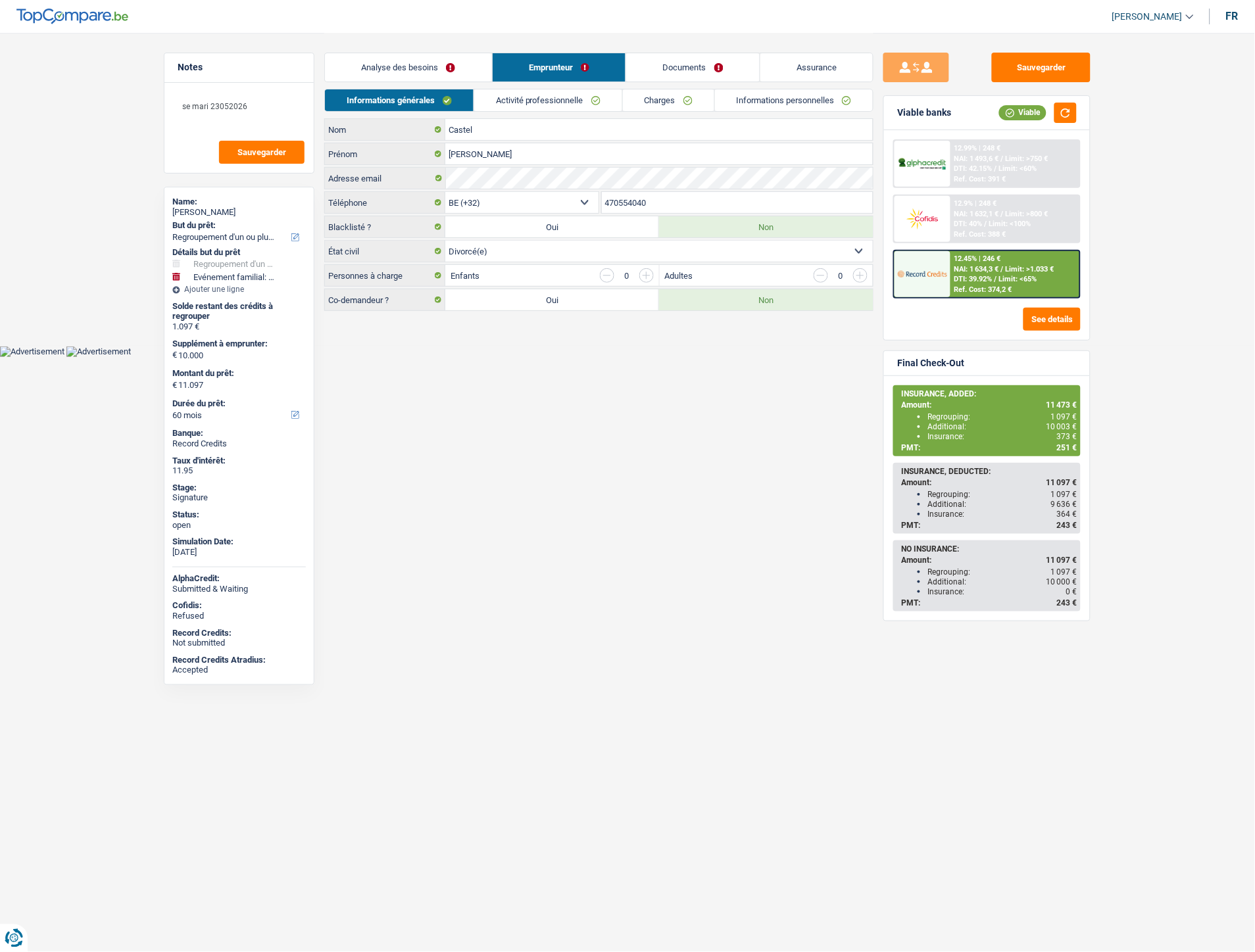
click at [655, 96] on link "Charges" at bounding box center [669, 101] width 92 height 22
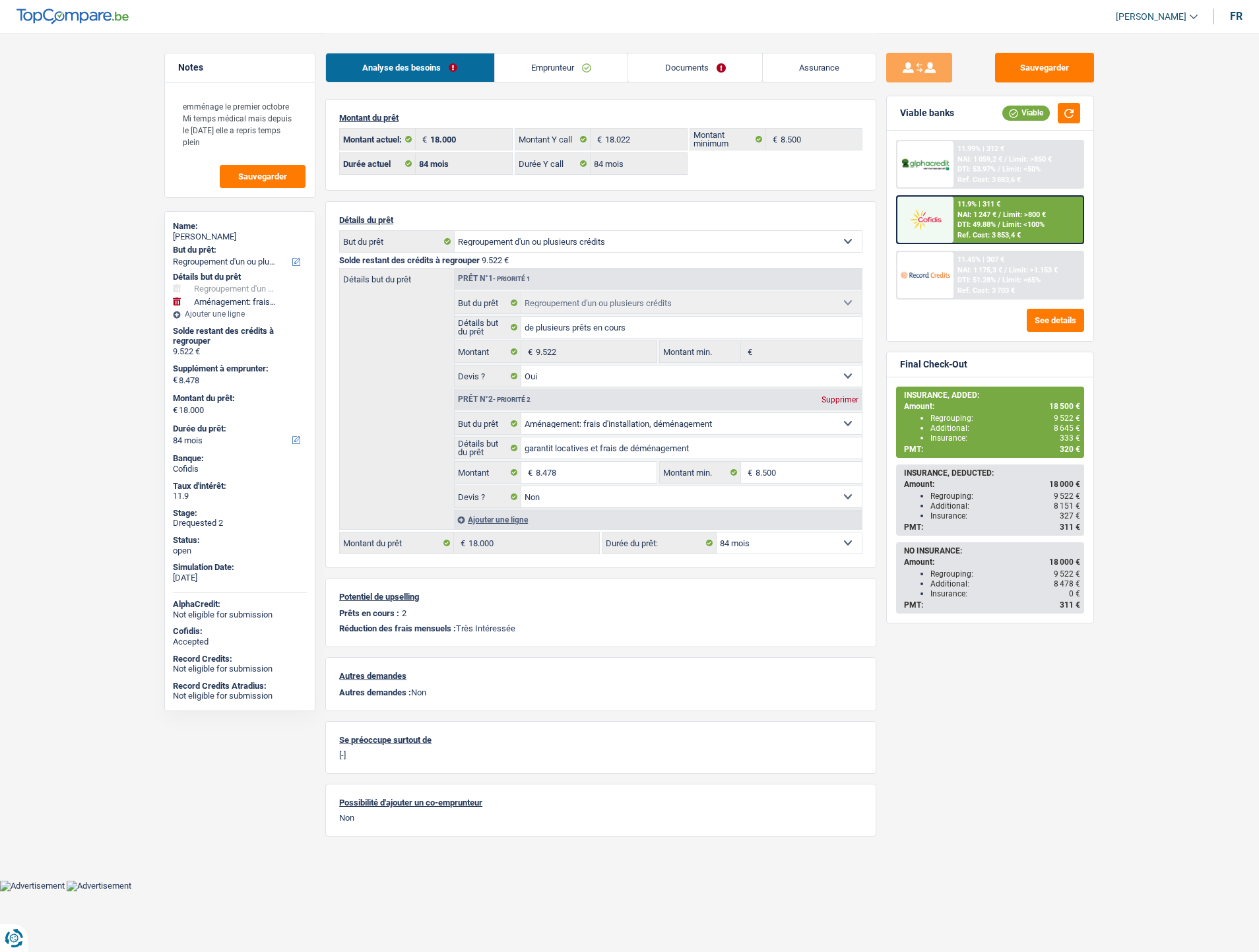
select select "refinancing"
select select "movingOrInstallation"
select select "84"
select select "32"
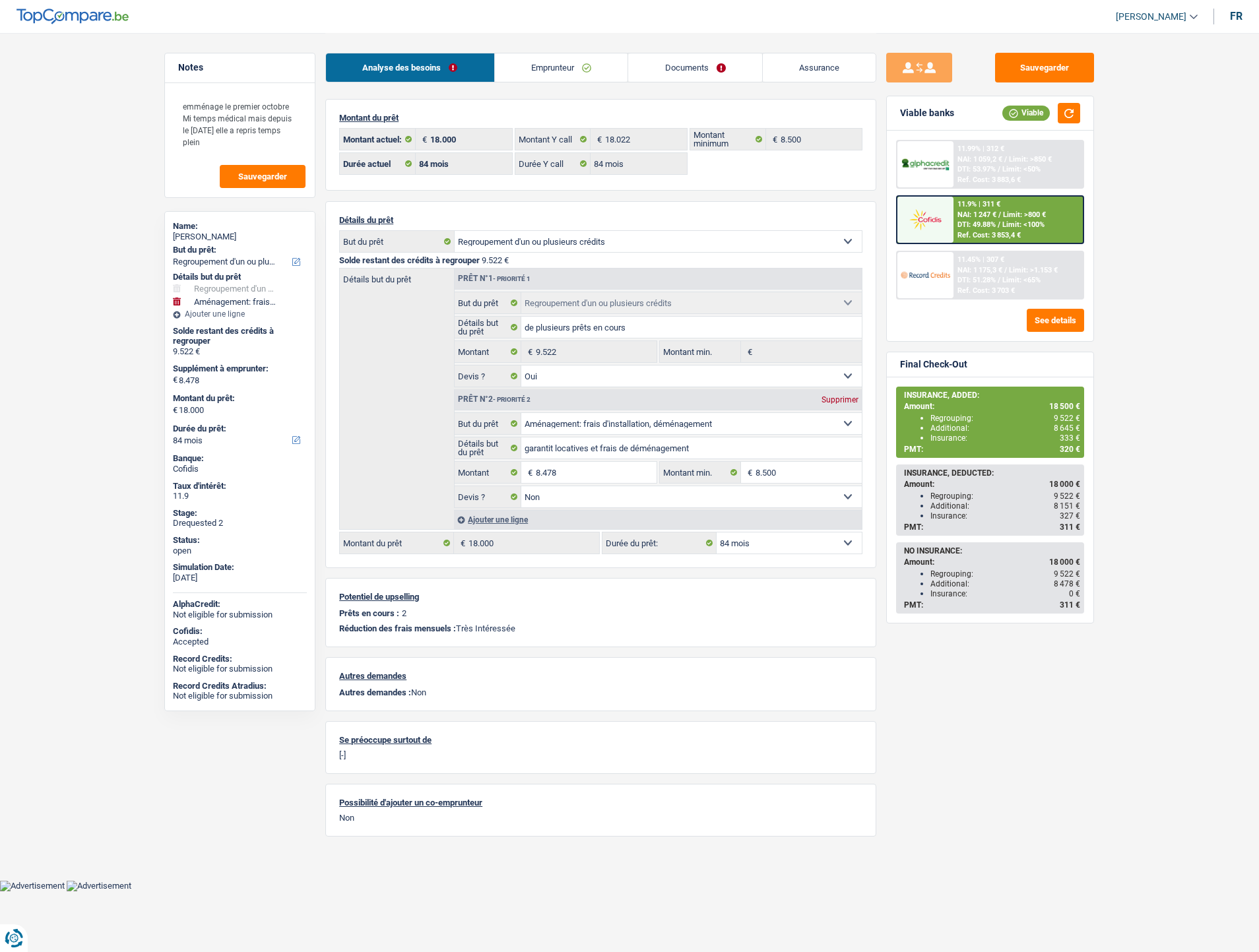
select select "single"
select select "rents"
select select "BE"
select select "cardOrCredit"
select select "personalLoan"
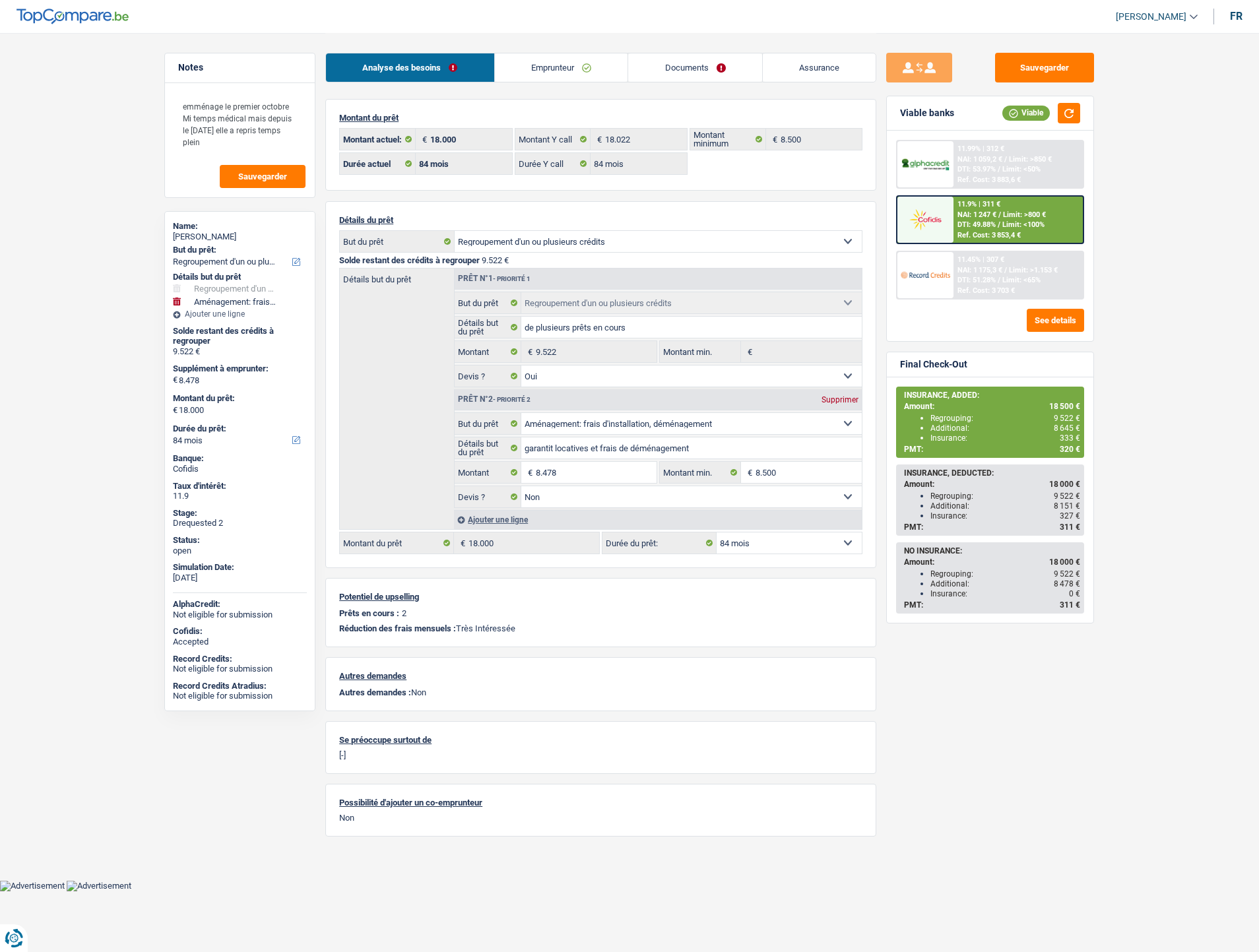
select select "other"
select select "48"
click at [581, 68] on link "Emprunteur" at bounding box center [561, 67] width 133 height 28
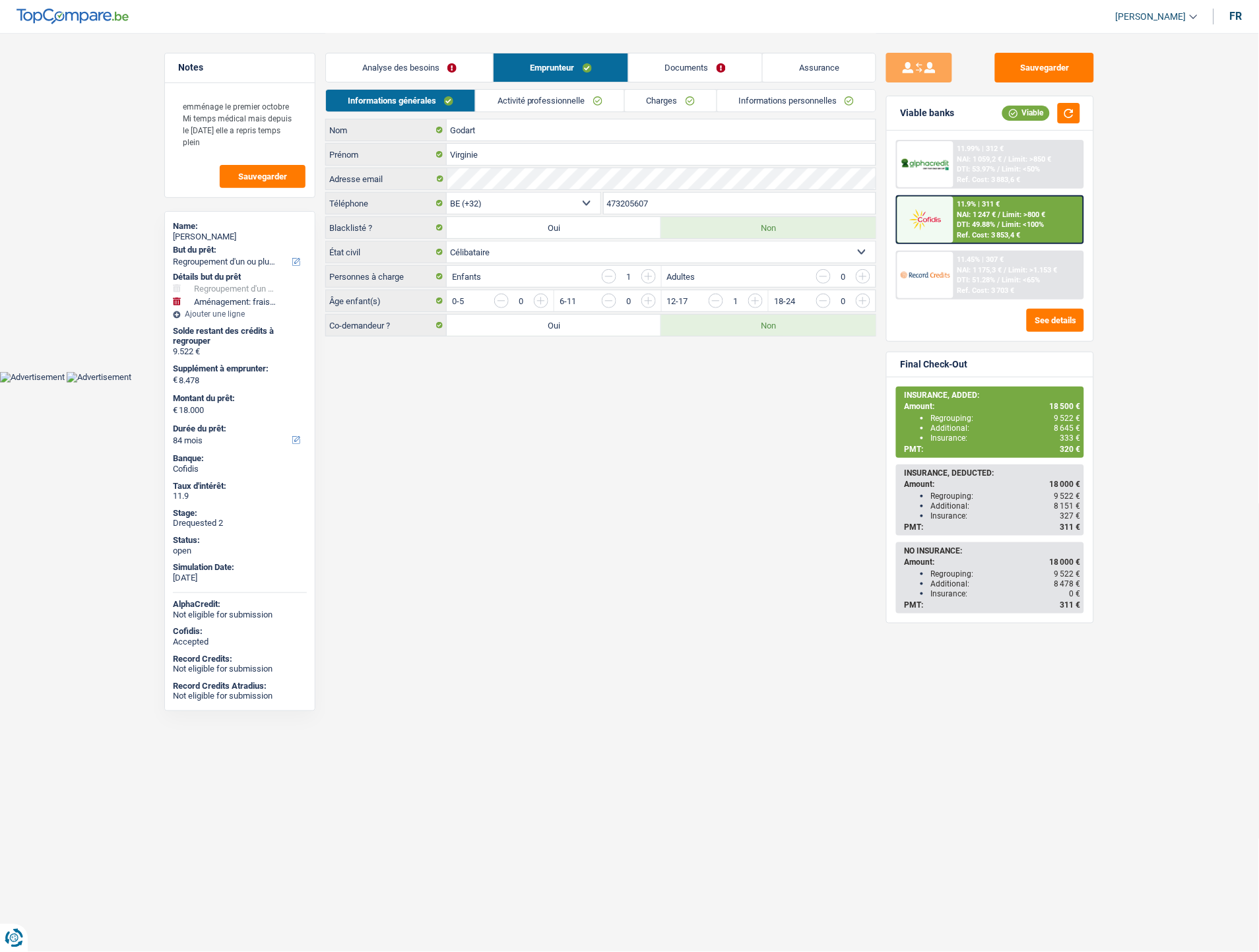
click at [658, 100] on link "Charges" at bounding box center [671, 101] width 92 height 22
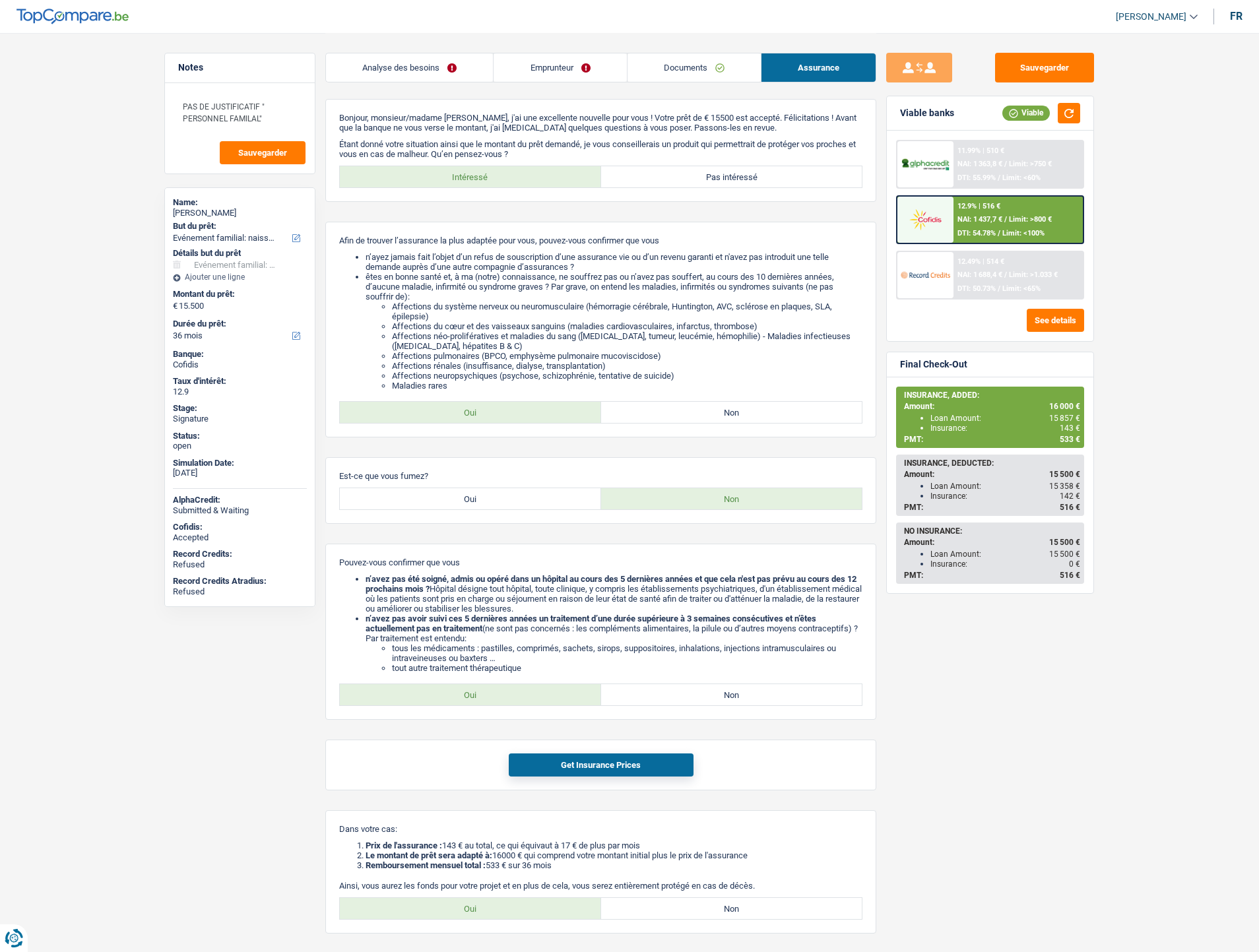
select select "familyEvent"
select select "36"
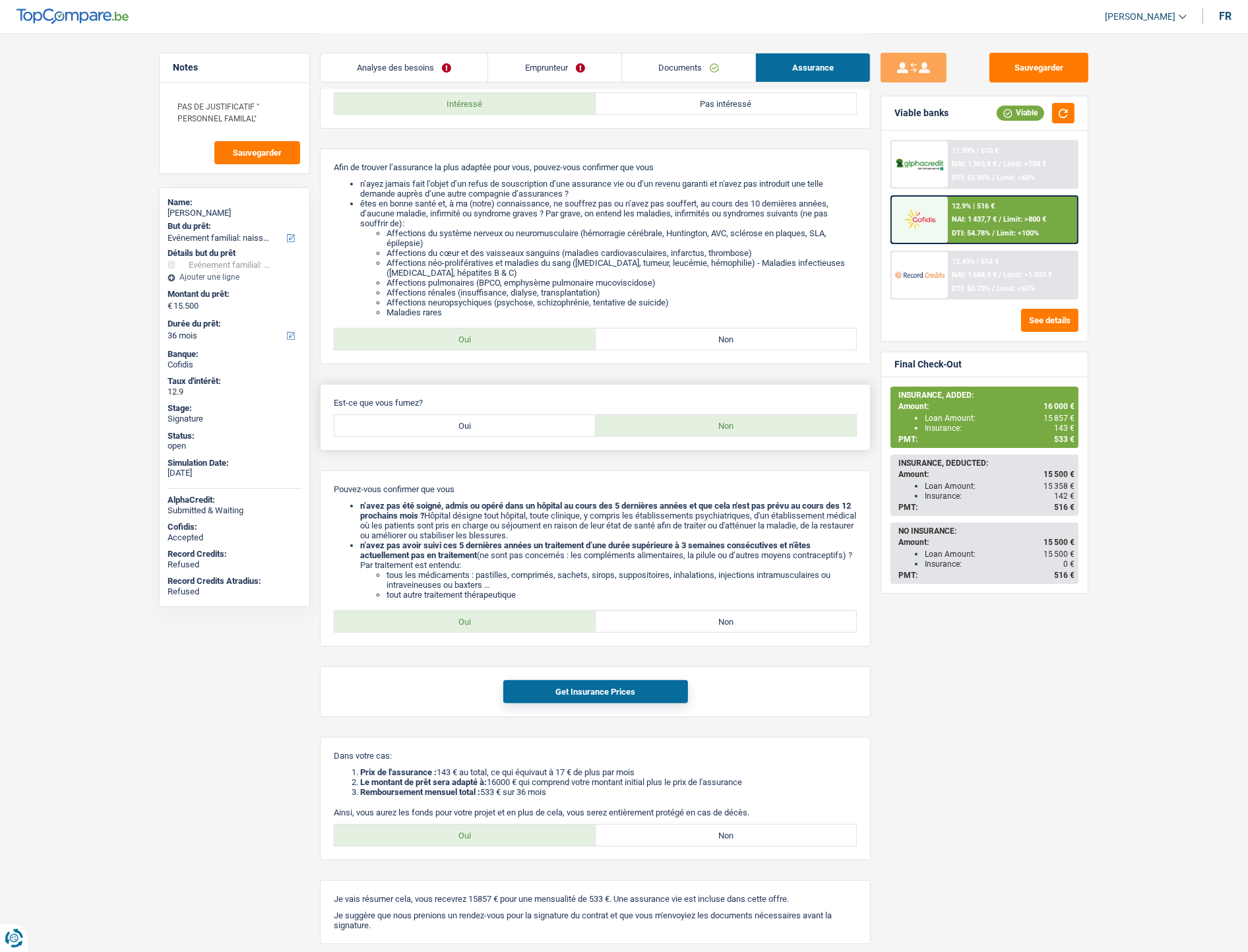
scroll to position [144, 0]
